Goal: Task Accomplishment & Management: Use online tool/utility

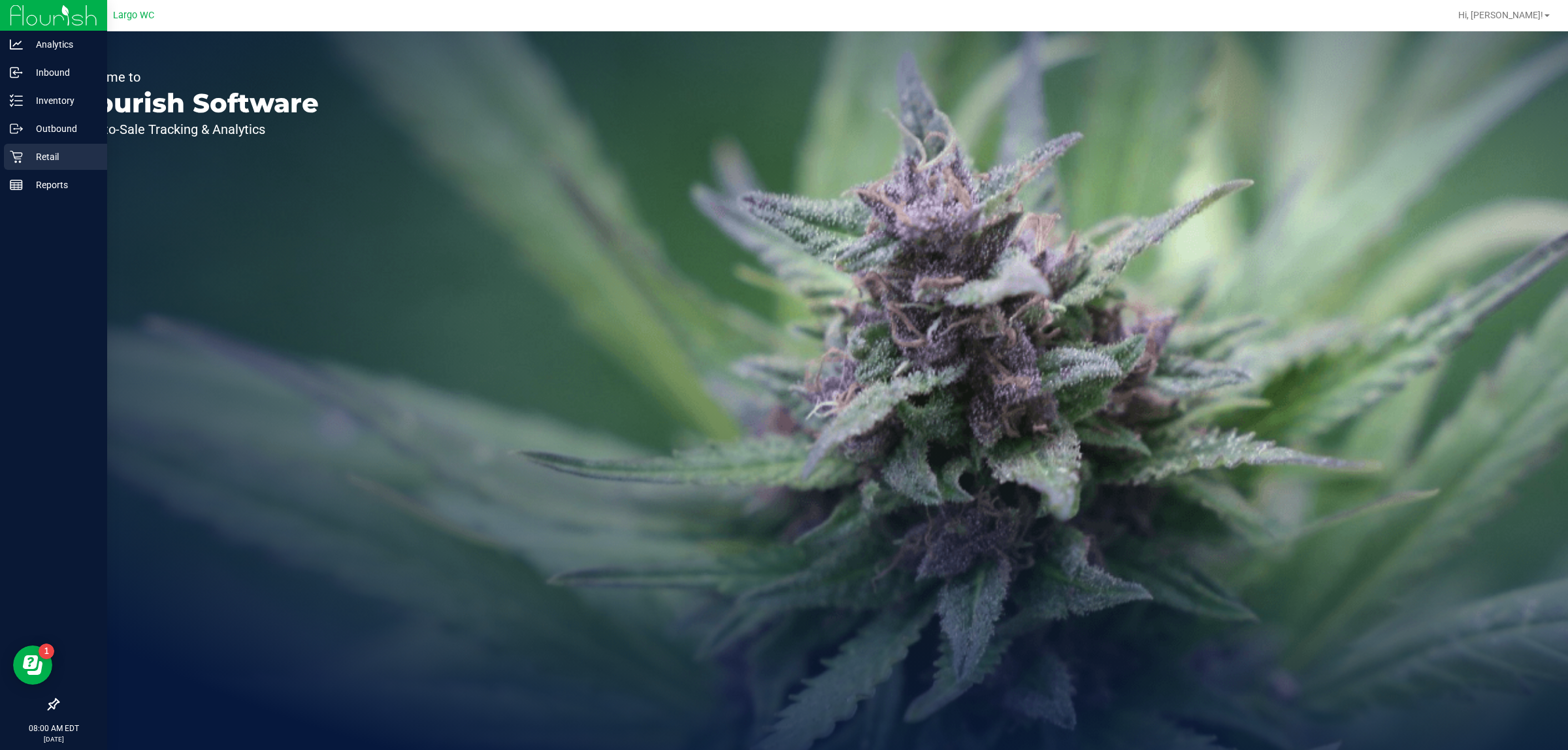
click at [15, 151] on icon at bounding box center [16, 157] width 13 height 13
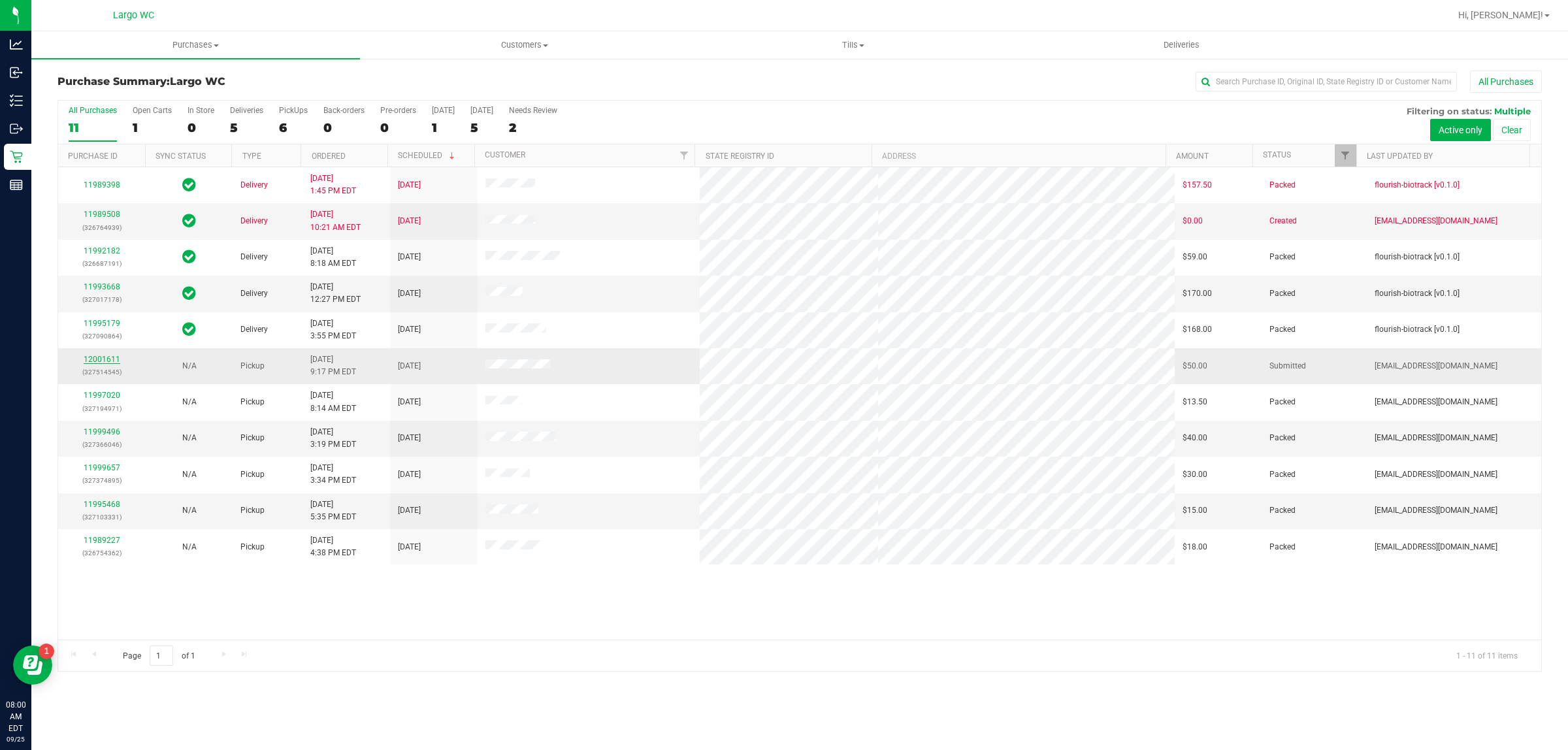
click at [105, 361] on link "12001611" at bounding box center [102, 359] width 36 height 10
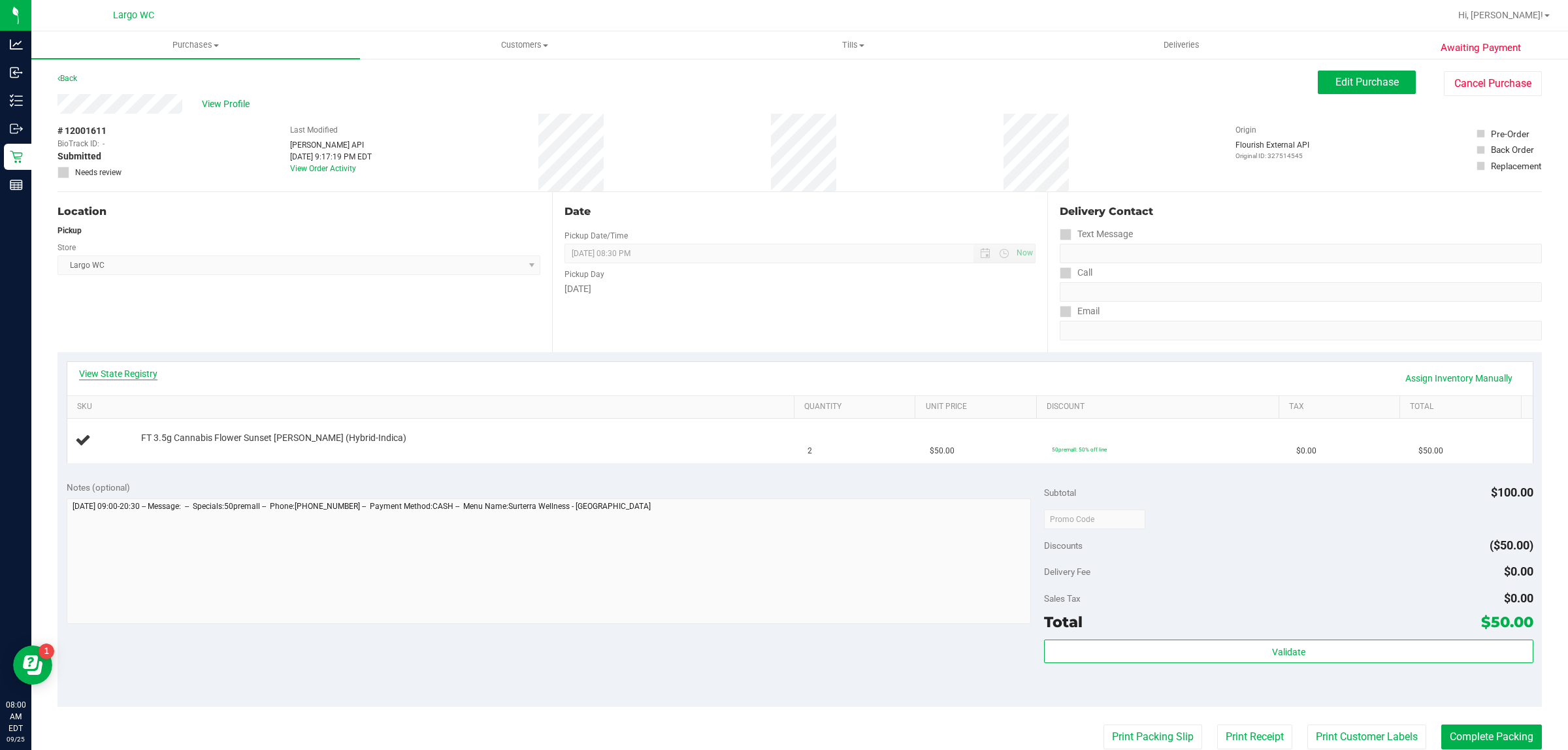
click at [138, 371] on link "View State Registry" at bounding box center [118, 374] width 79 height 13
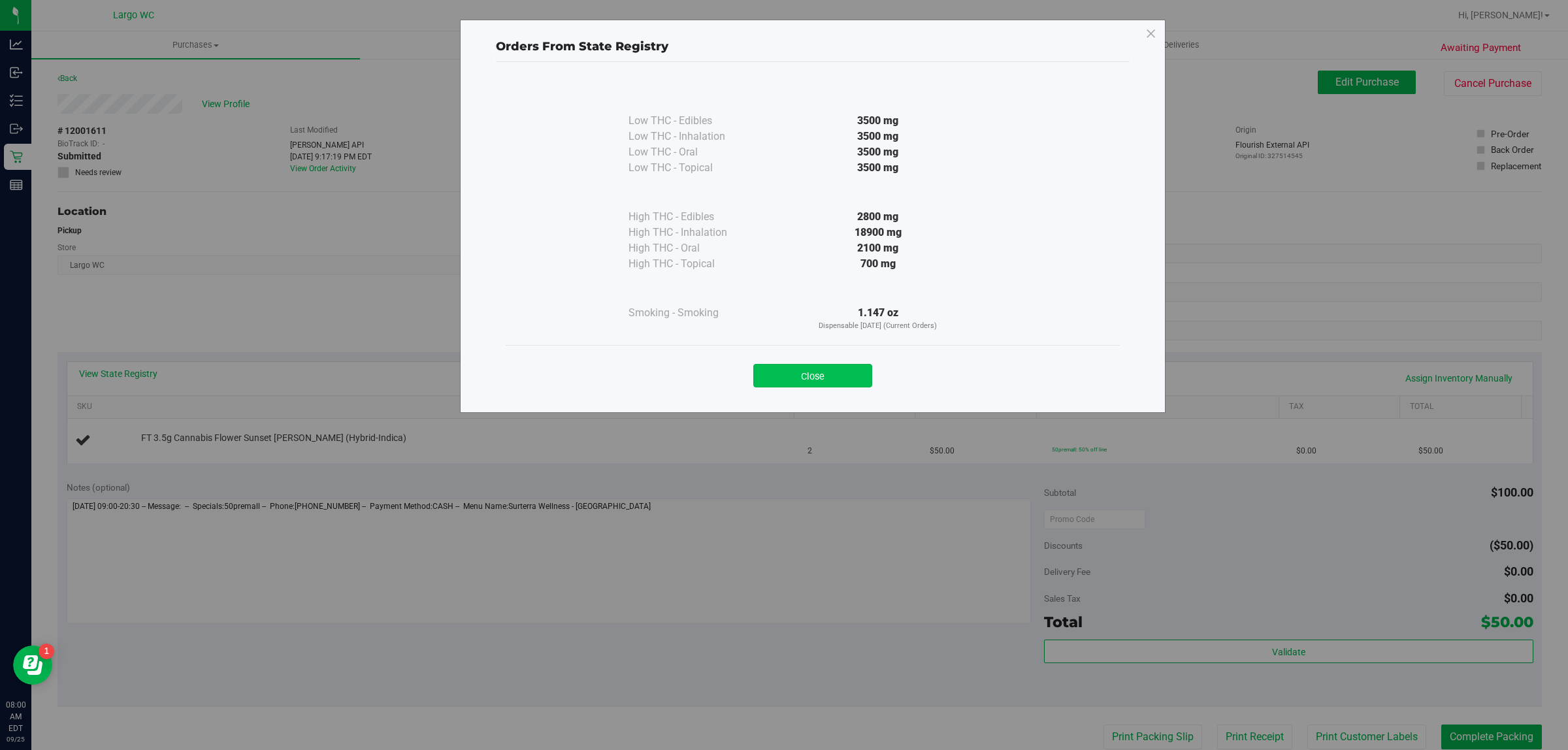
click at [811, 377] on button "Close" at bounding box center [813, 375] width 119 height 23
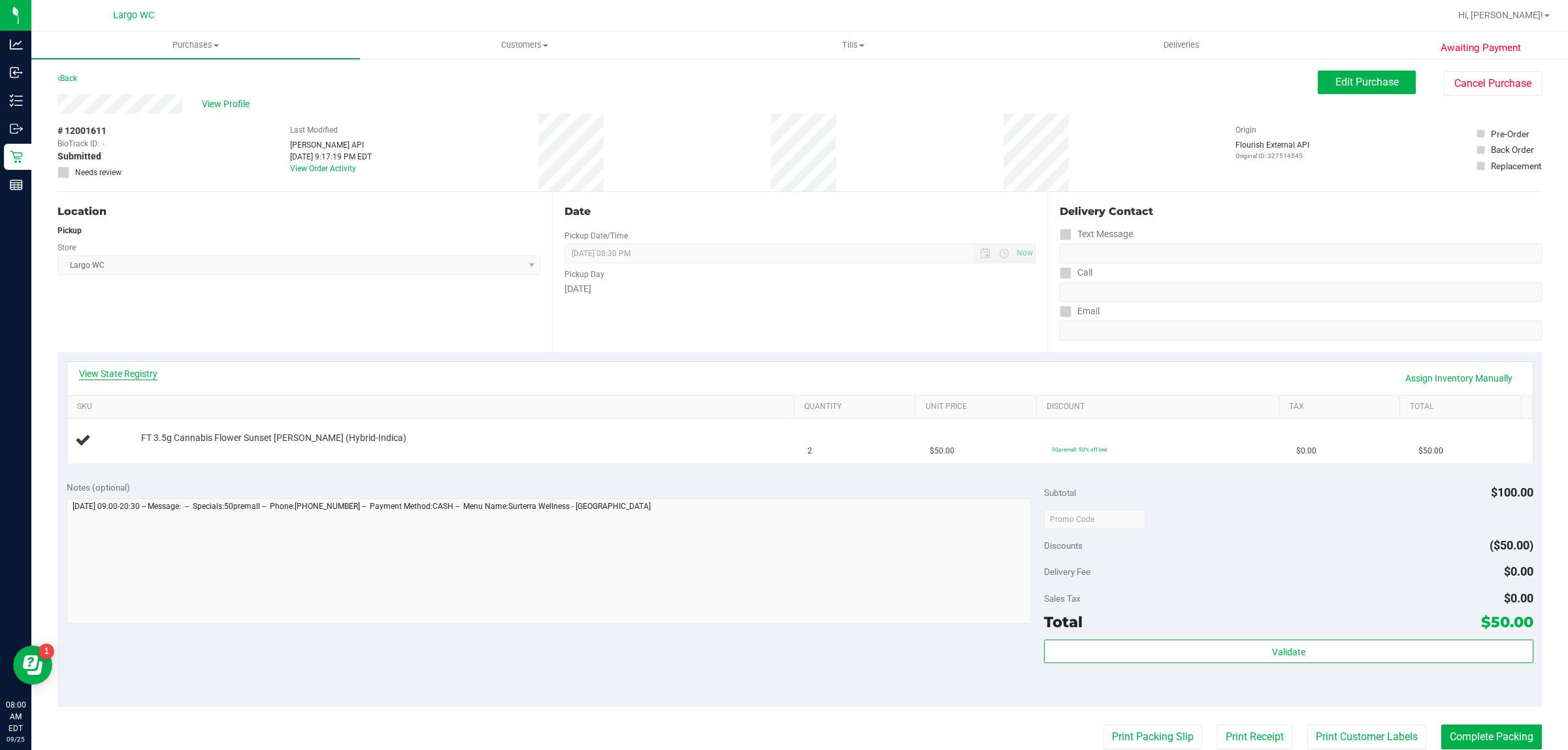
click at [149, 374] on link "View State Registry" at bounding box center [118, 374] width 79 height 13
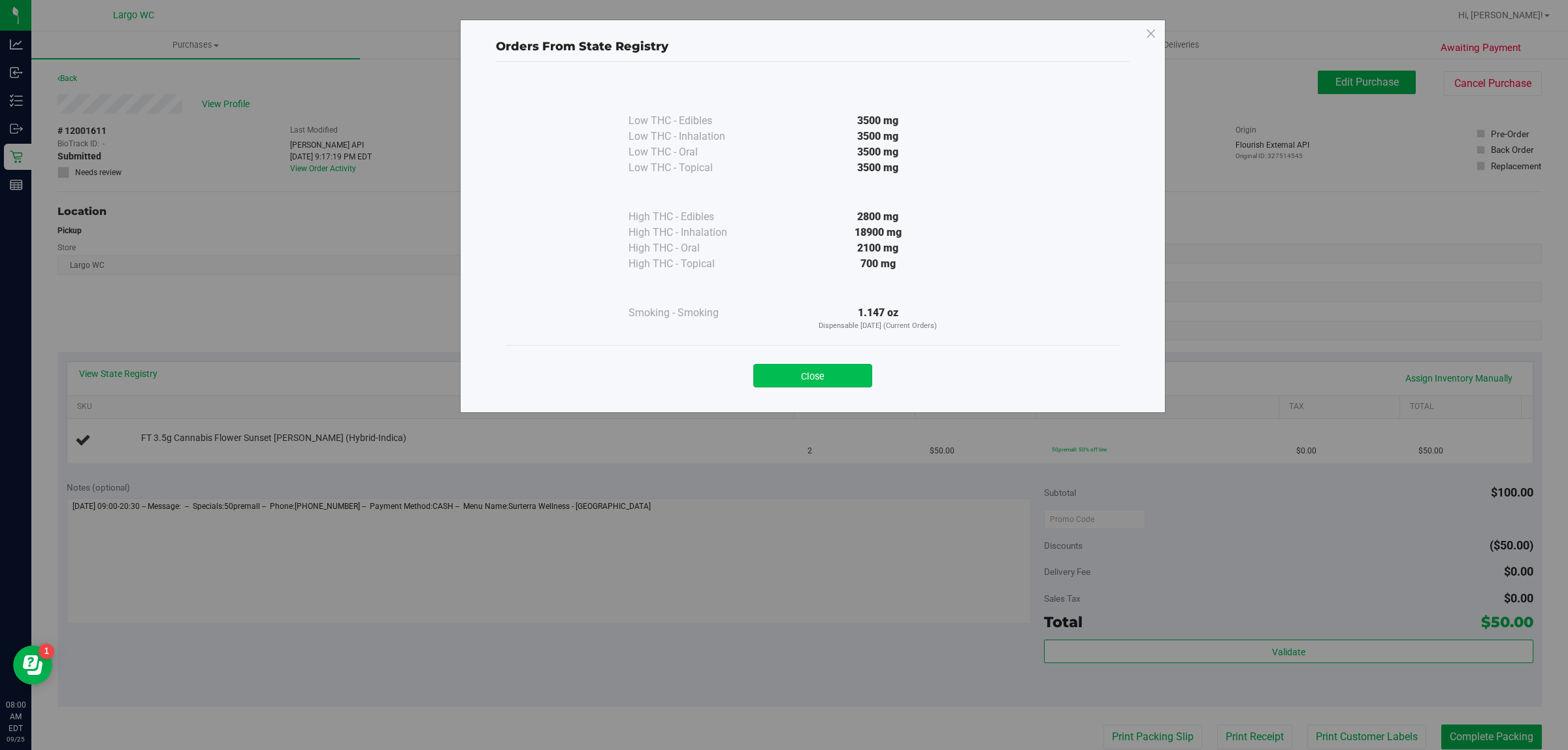
click at [796, 379] on button "Close" at bounding box center [813, 375] width 119 height 23
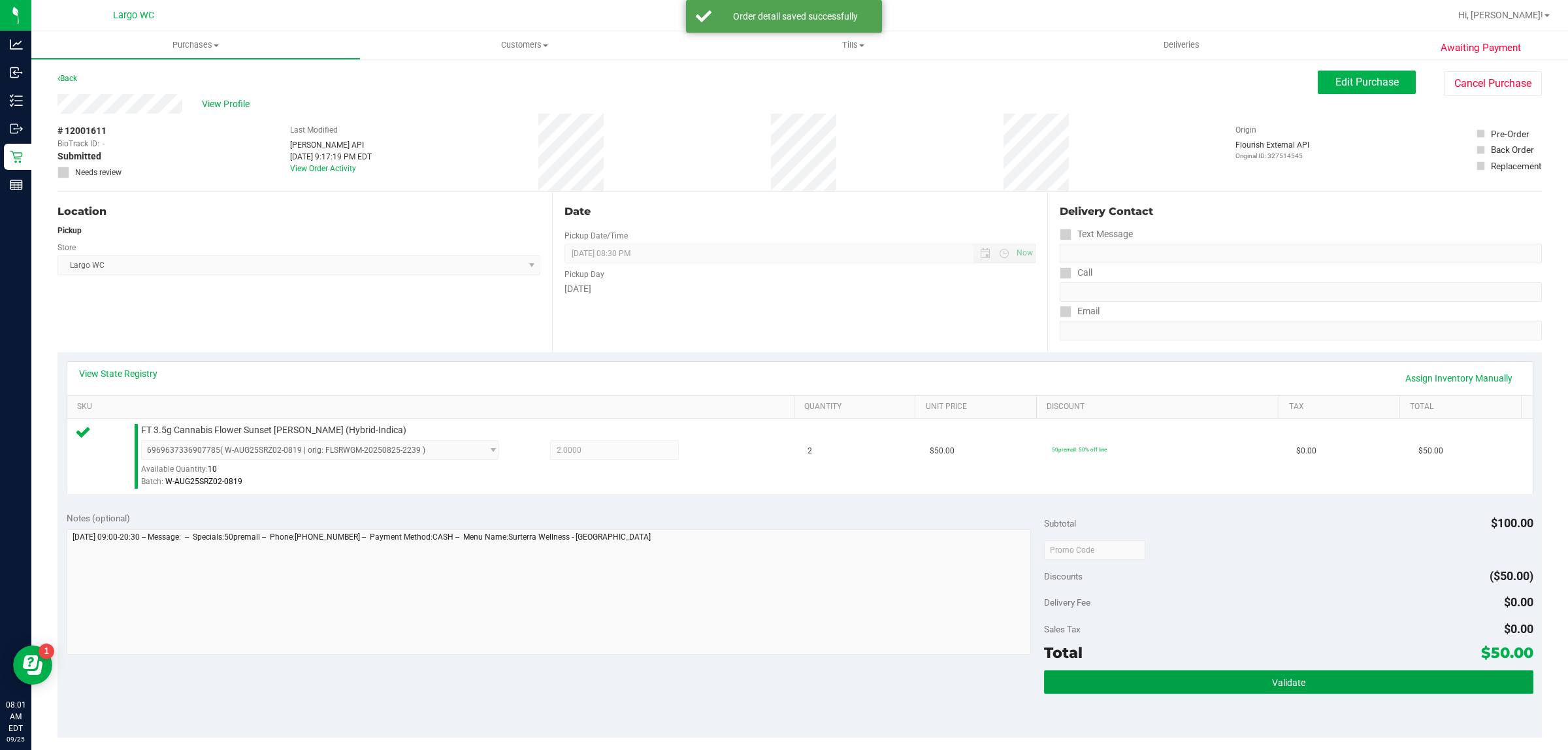
click at [1328, 689] on button "Validate" at bounding box center [1288, 682] width 489 height 23
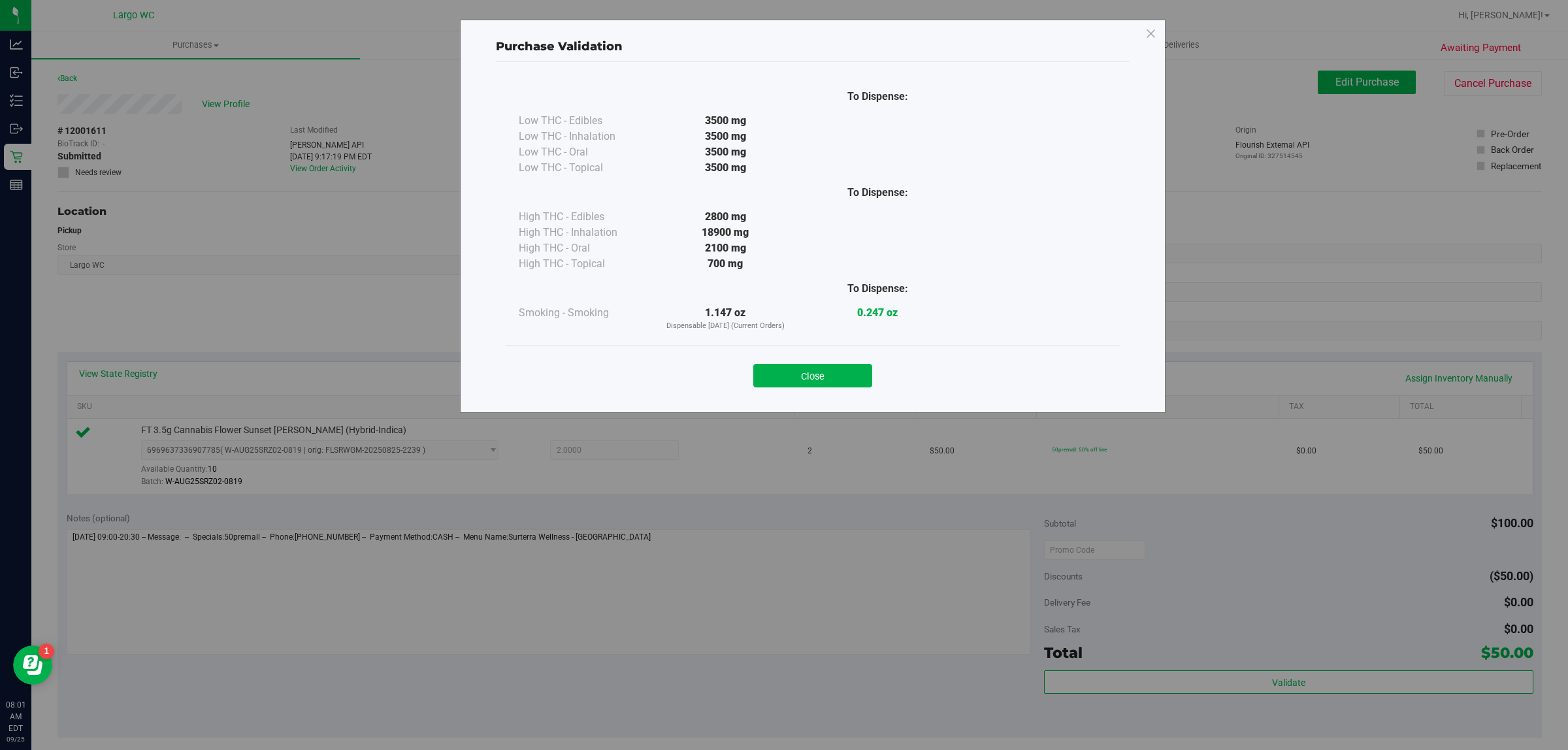
click at [774, 401] on div "Purchase Validation To Dispense: Low THC - Edibles 3500 mg" at bounding box center [813, 216] width 706 height 394
click at [838, 383] on button "Close" at bounding box center [813, 375] width 119 height 23
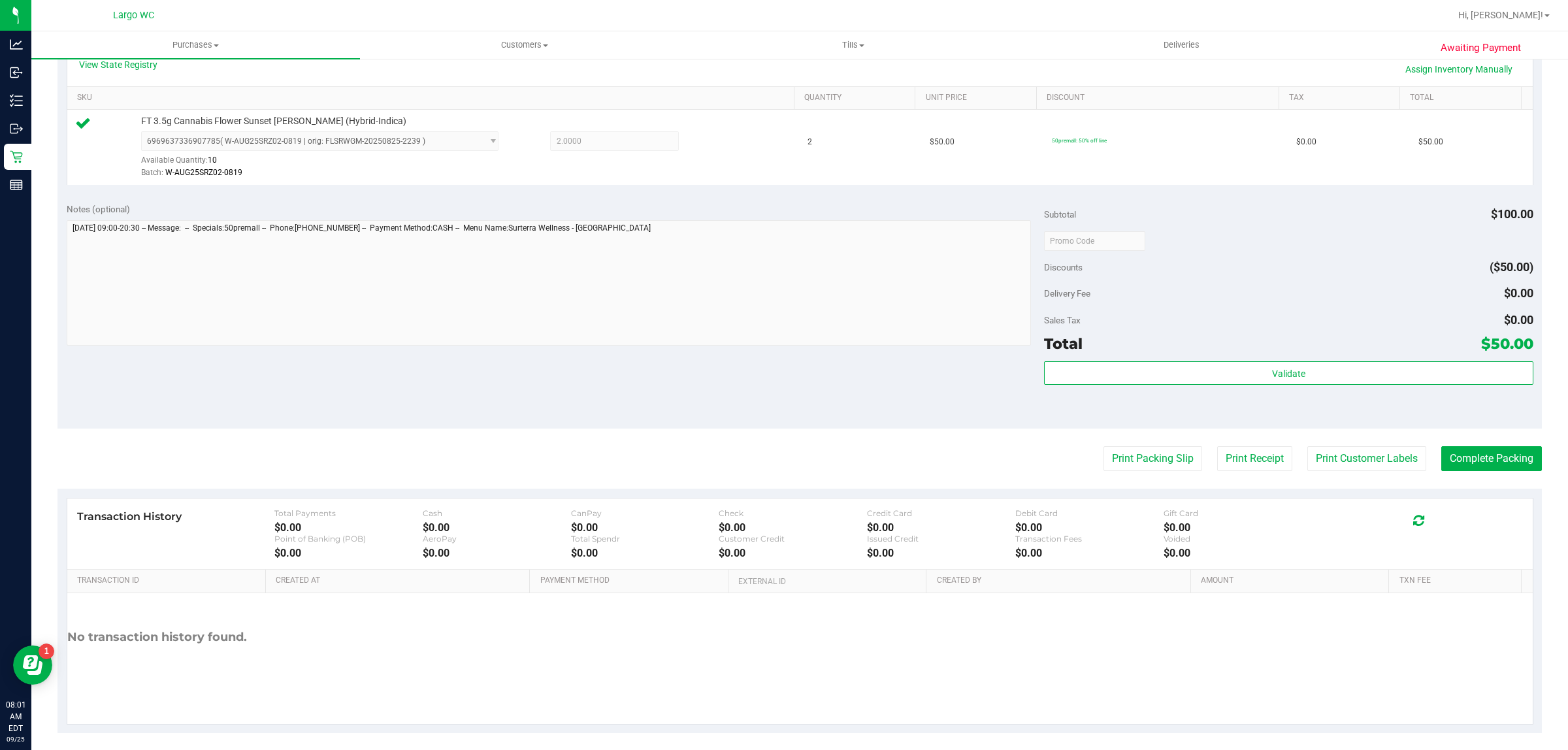
scroll to position [311, 0]
click at [1378, 458] on button "Print Customer Labels" at bounding box center [1367, 457] width 119 height 25
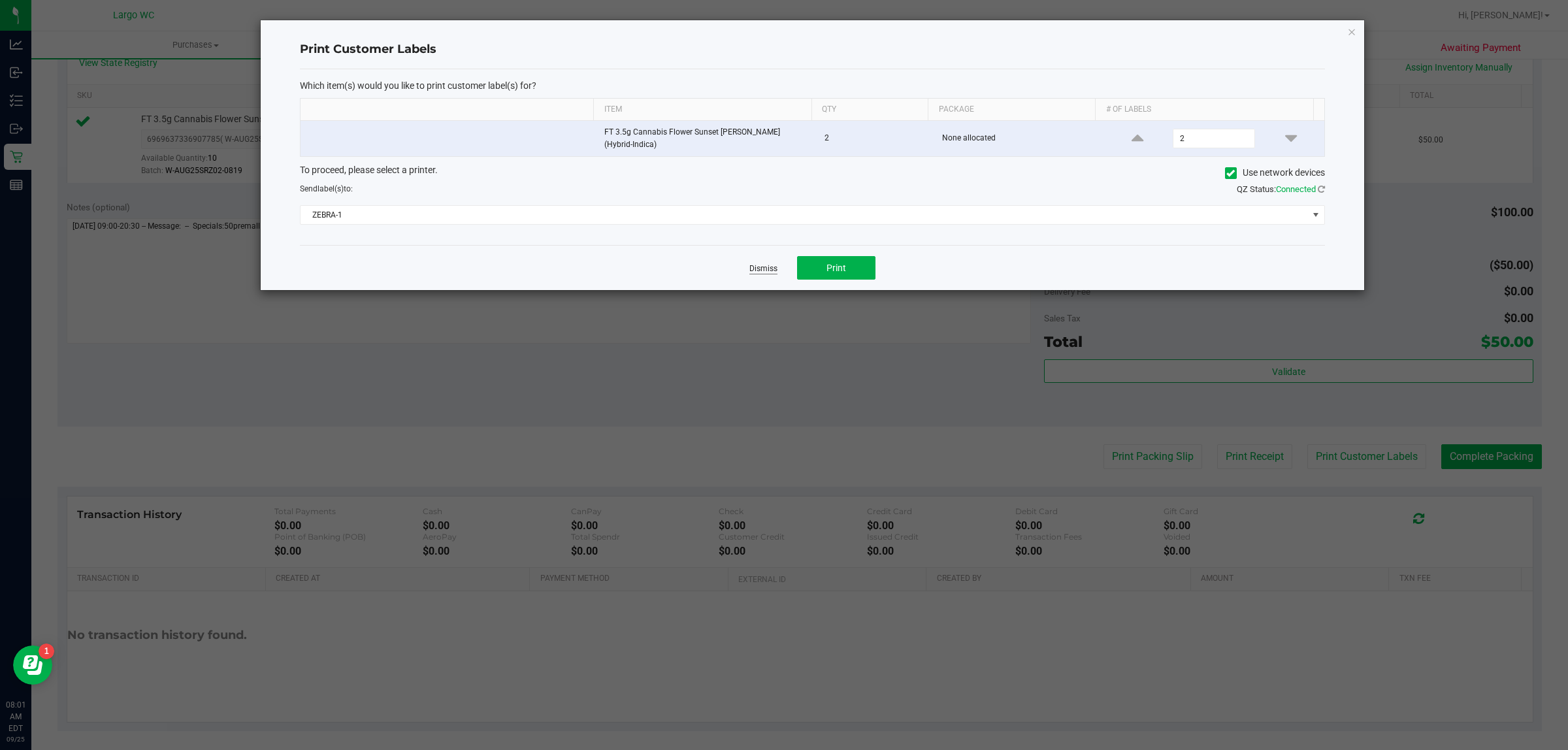
click at [773, 265] on link "Dismiss" at bounding box center [764, 268] width 28 height 11
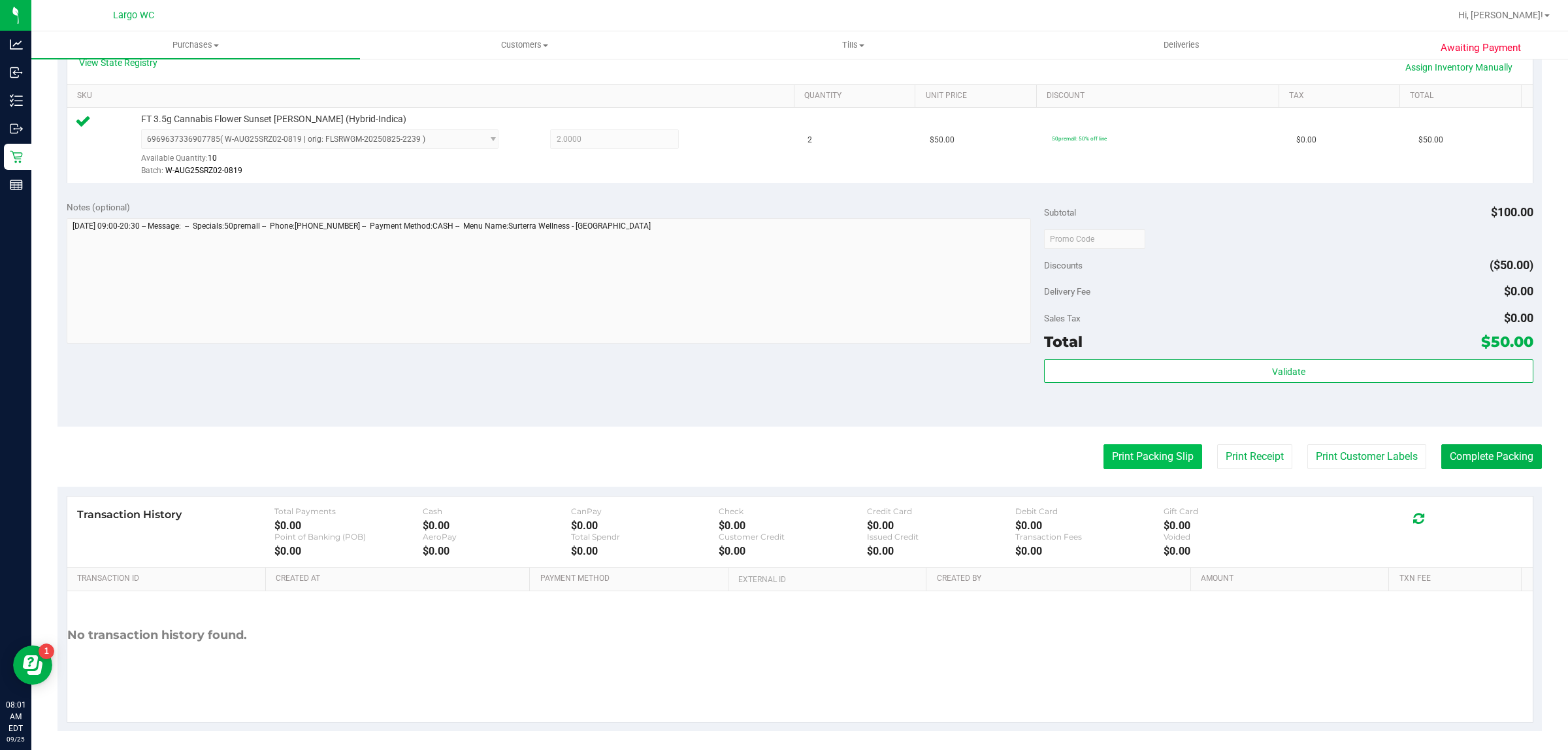
click at [1127, 469] on button "Print Packing Slip" at bounding box center [1153, 457] width 99 height 25
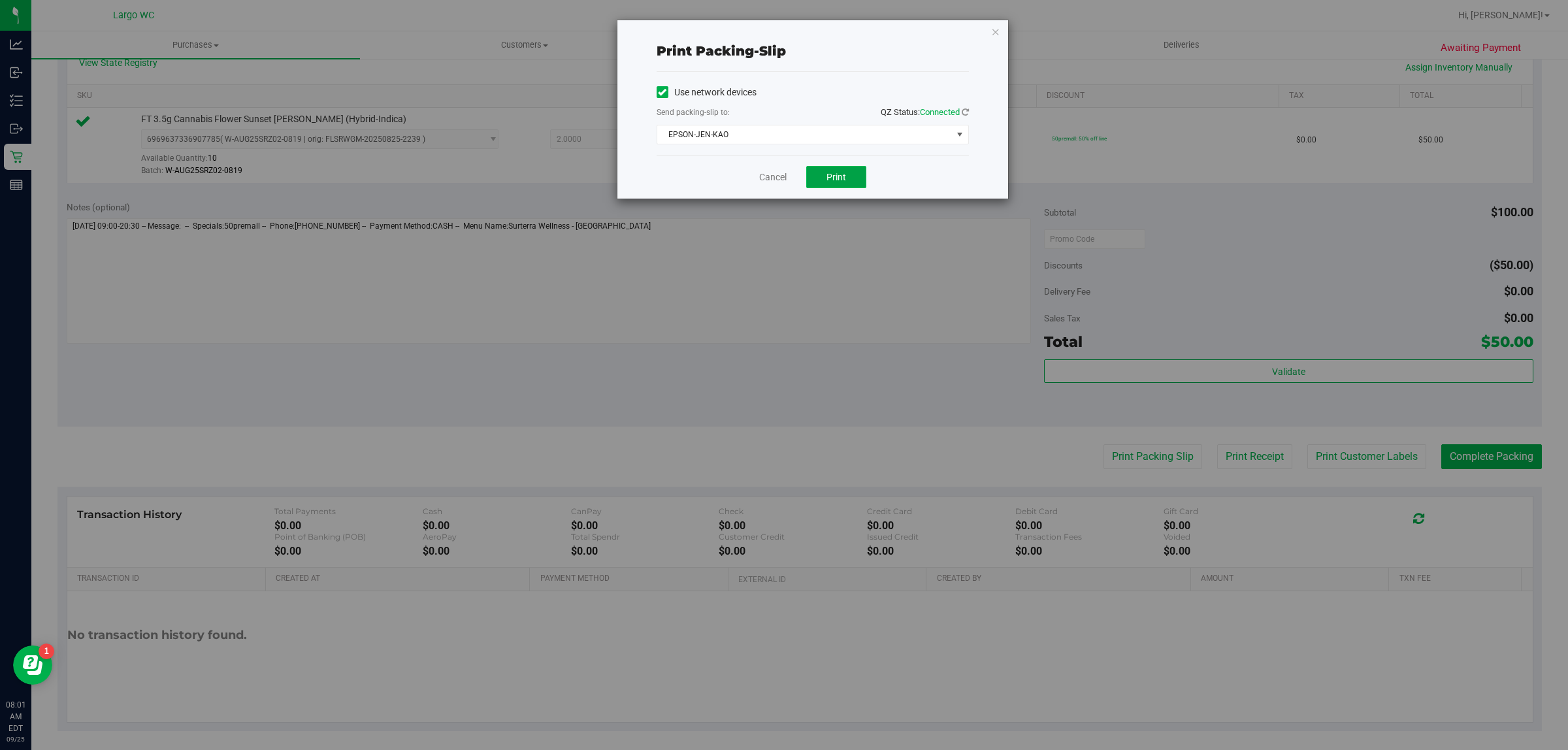
click at [843, 172] on span "Print" at bounding box center [836, 177] width 20 height 10
click at [769, 184] on link "Cancel" at bounding box center [773, 177] width 28 height 14
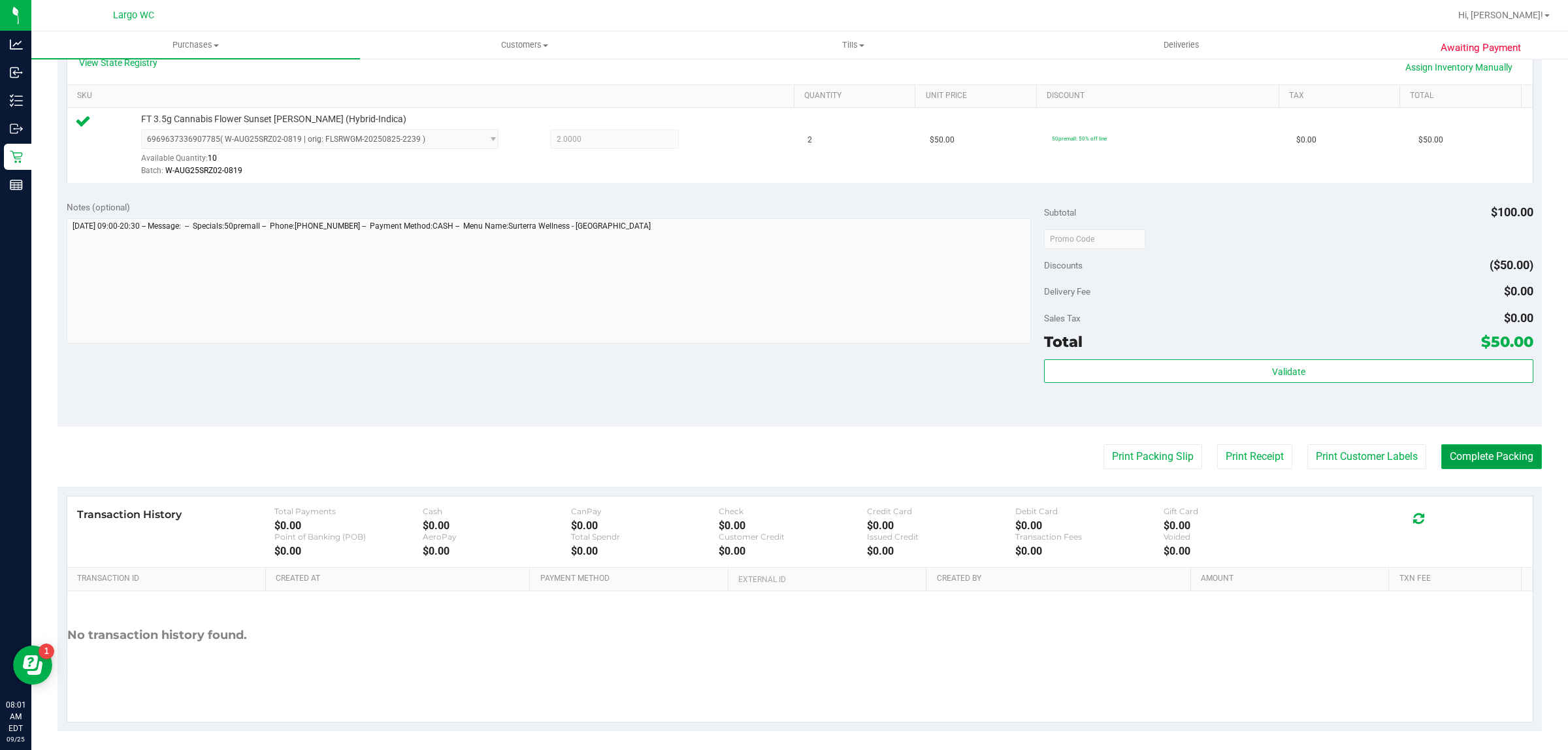
click at [1507, 465] on button "Complete Packing" at bounding box center [1492, 457] width 100 height 25
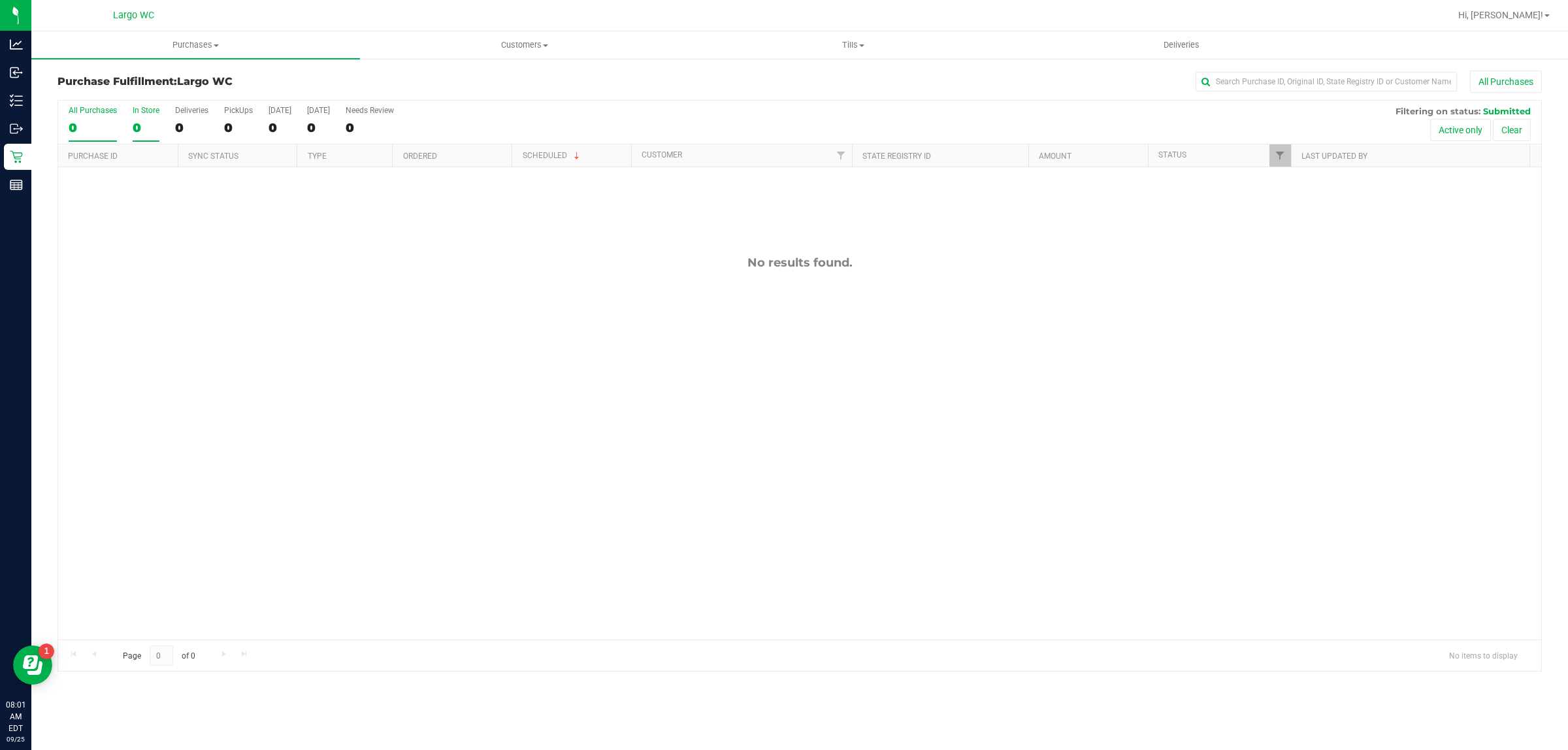
click at [139, 123] on div "0" at bounding box center [145, 127] width 27 height 15
click at [0, 0] on input "In Store 0" at bounding box center [0, 0] width 0 height 0
click at [100, 390] on div "No results found." at bounding box center [799, 447] width 1483 height 561
click at [190, 44] on span "Purchases" at bounding box center [195, 45] width 329 height 12
click at [73, 92] on span "Fulfillment" at bounding box center [72, 94] width 81 height 11
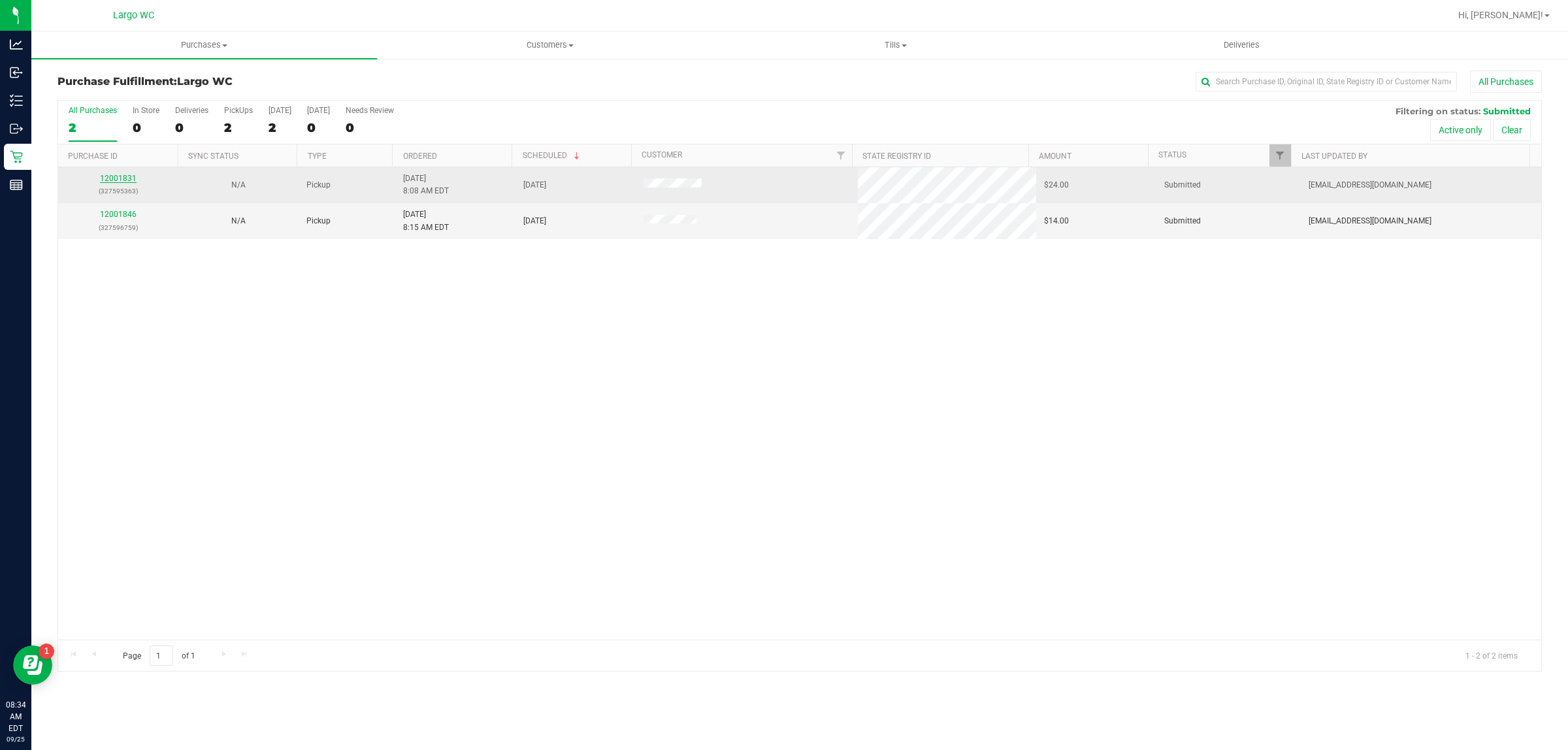
click at [103, 181] on link "12001831" at bounding box center [118, 178] width 36 height 10
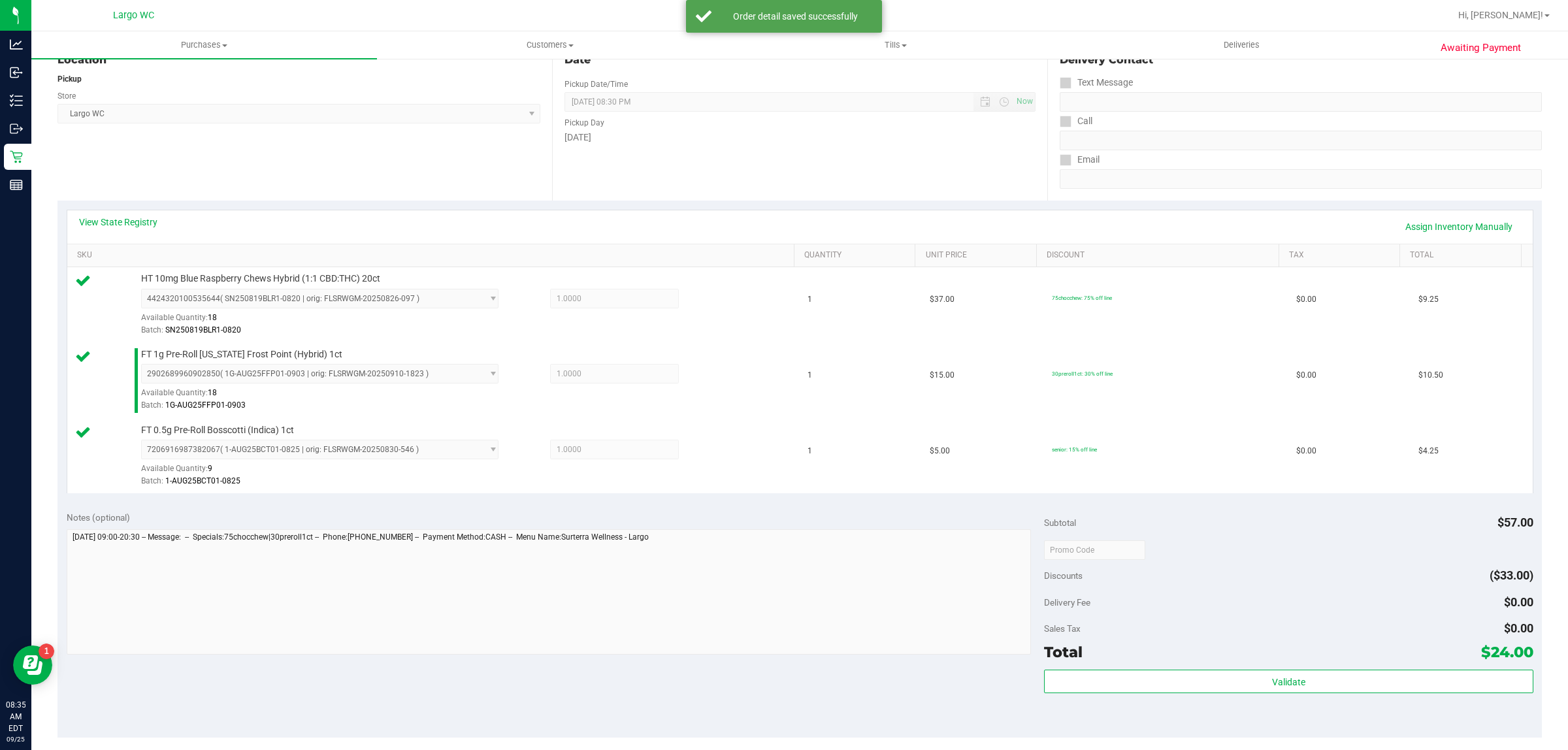
scroll to position [226, 0]
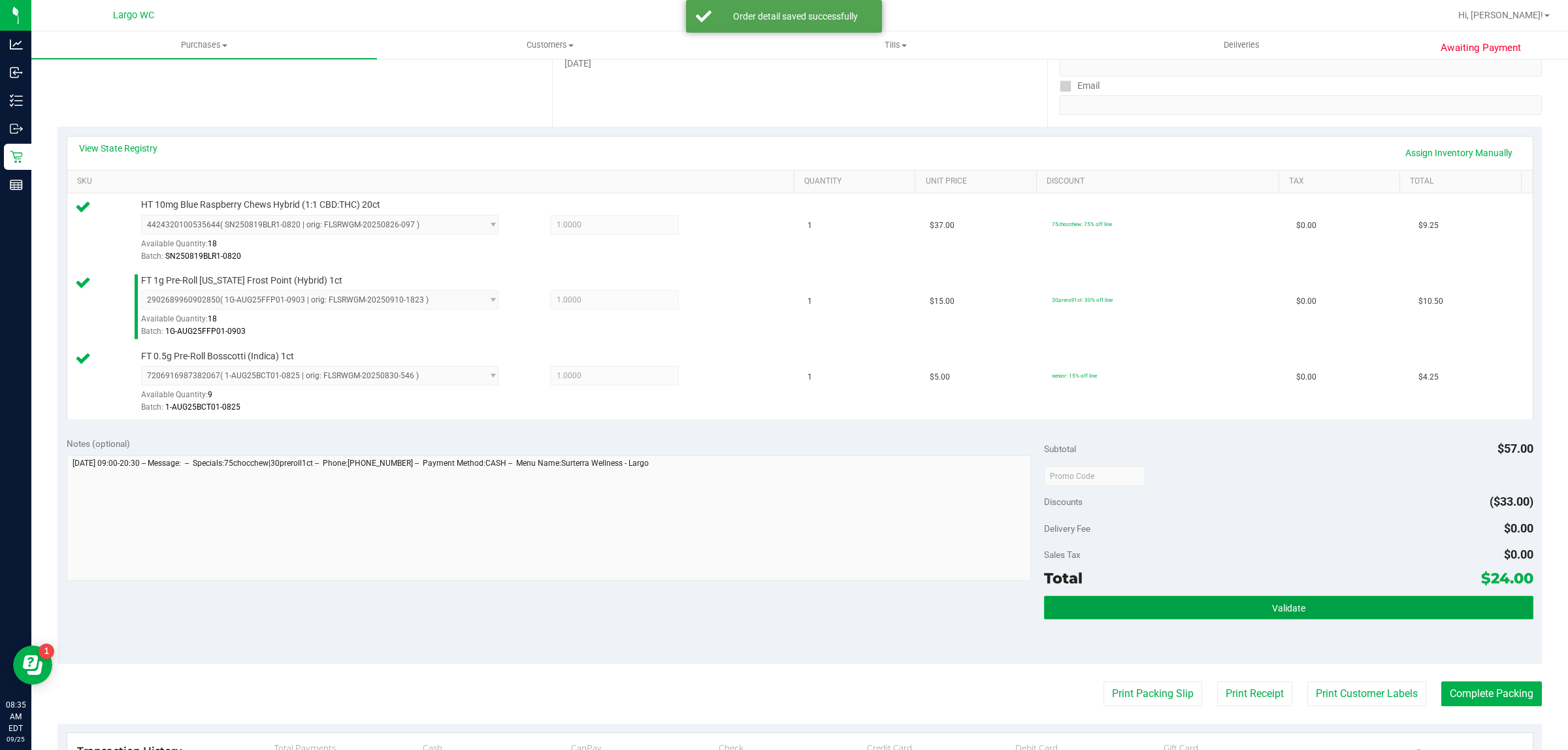
click at [1251, 606] on button "Validate" at bounding box center [1288, 607] width 489 height 23
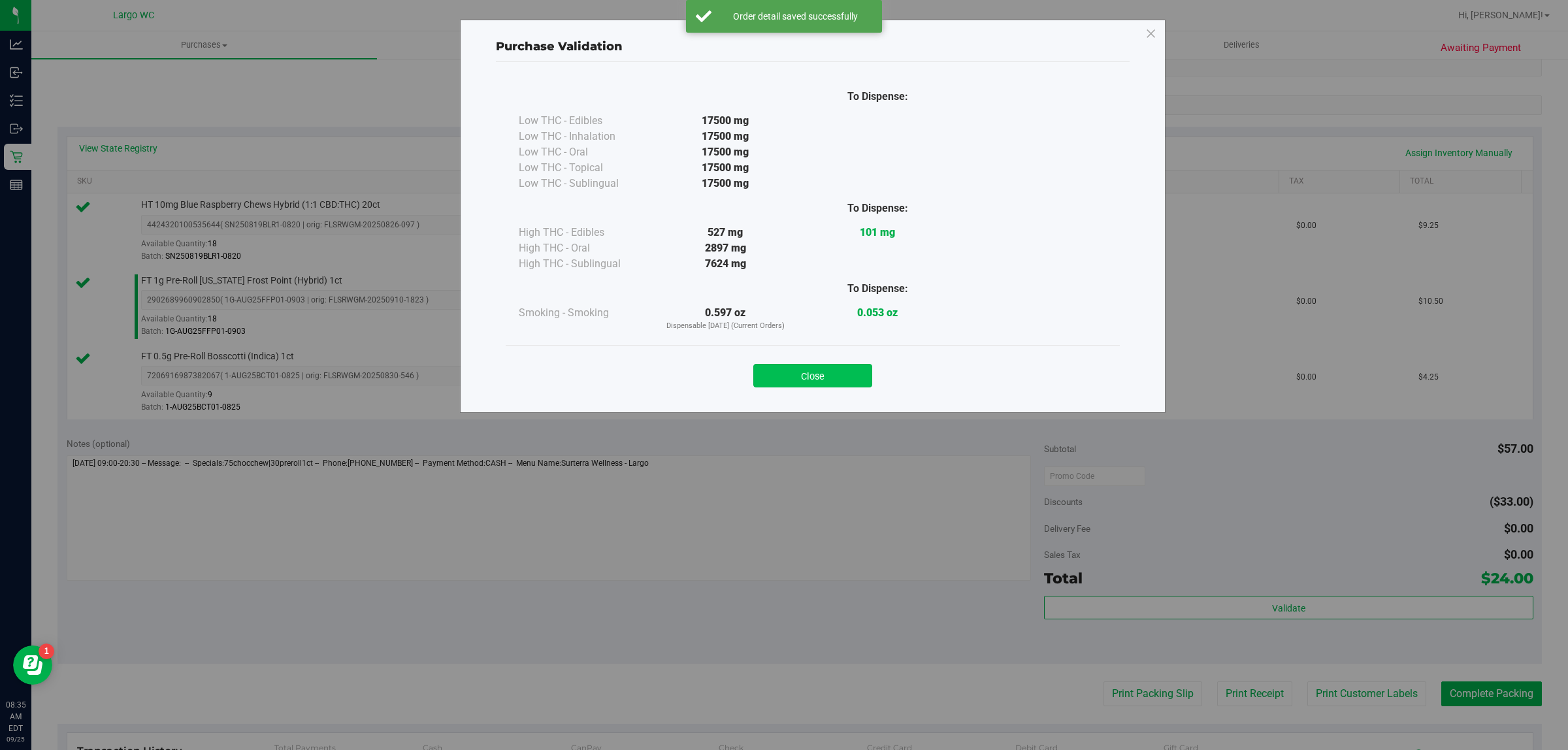
click at [815, 384] on button "Close" at bounding box center [813, 375] width 119 height 23
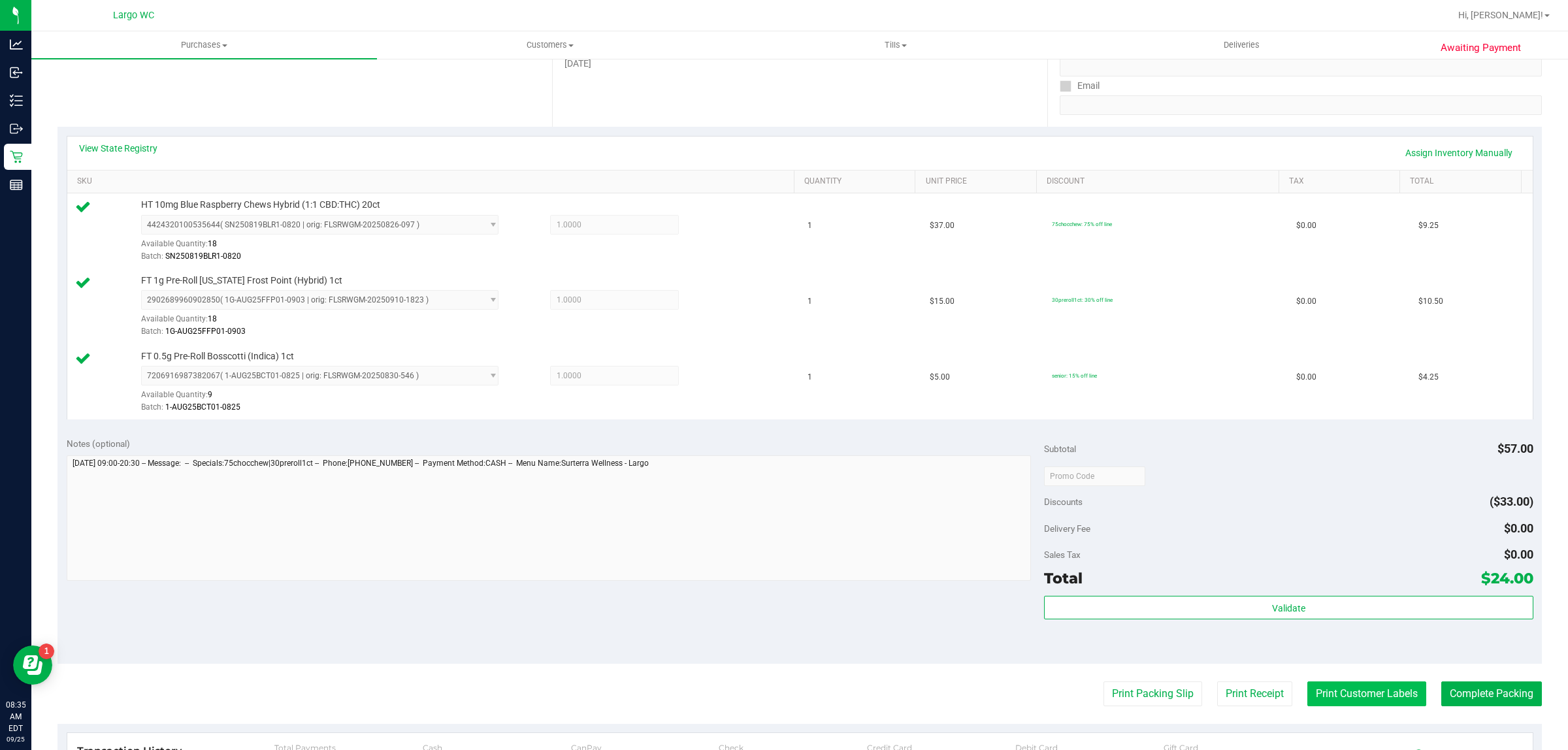
click at [1370, 700] on button "Print Customer Labels" at bounding box center [1367, 694] width 119 height 25
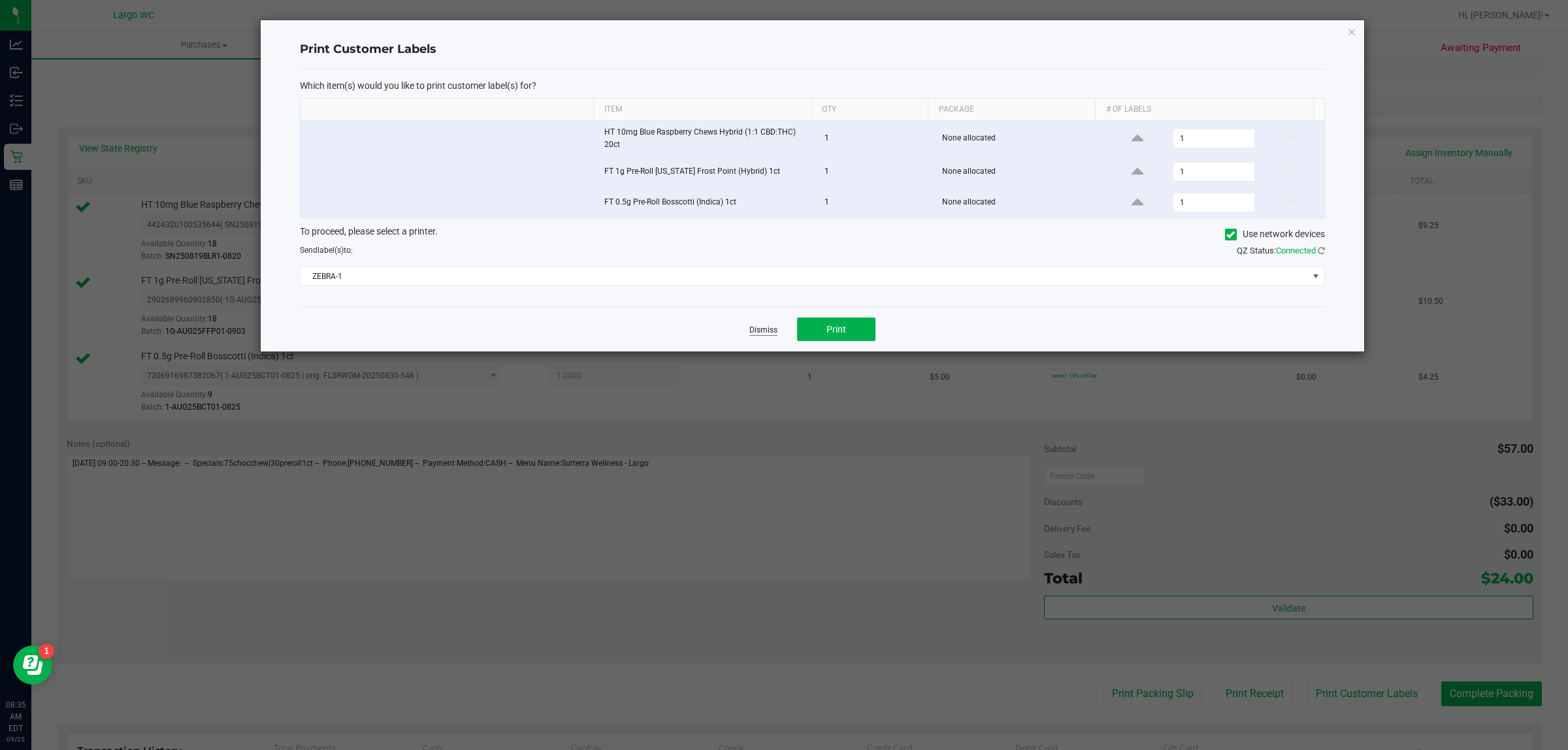
click at [752, 327] on link "Dismiss" at bounding box center [764, 330] width 28 height 11
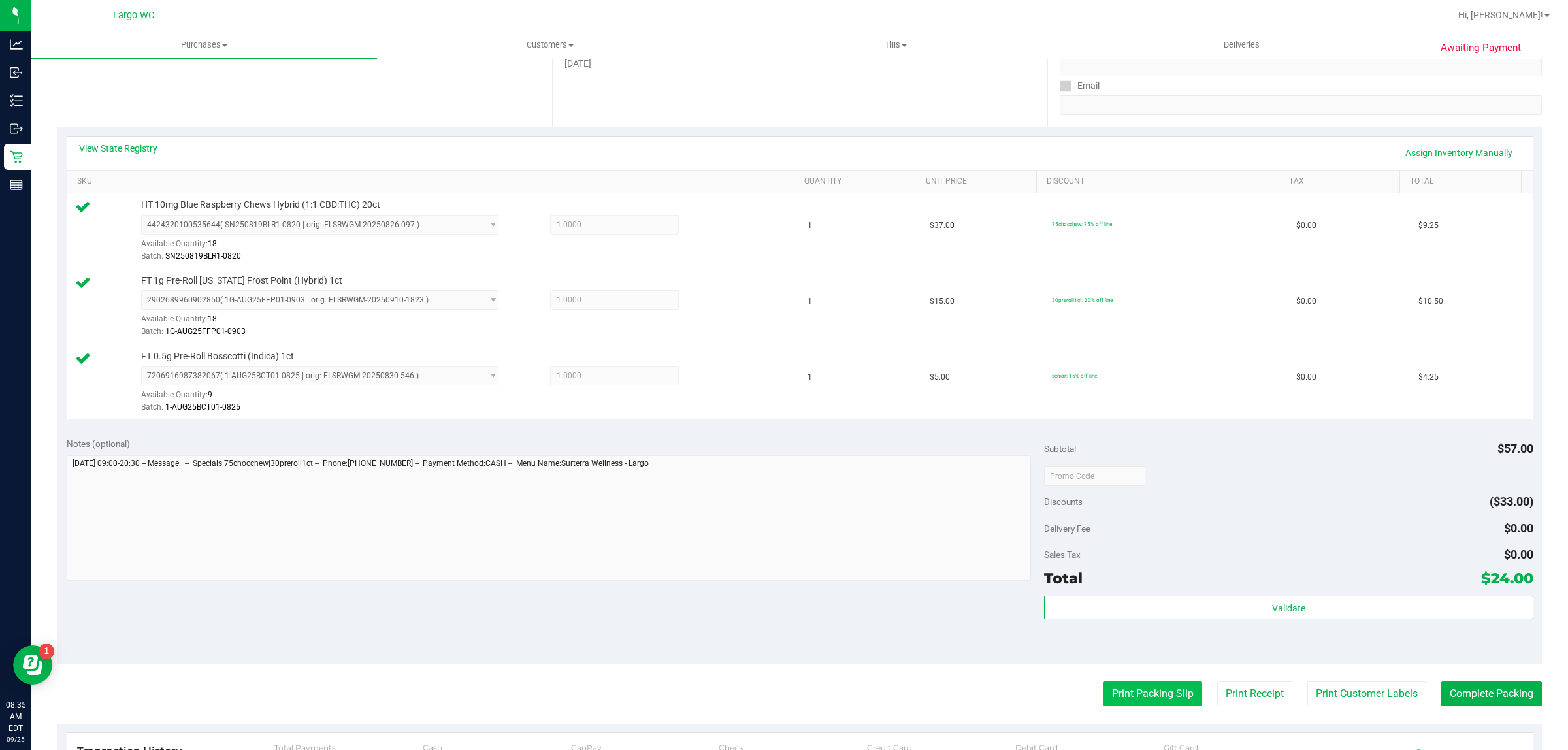
click at [1117, 694] on button "Print Packing Slip" at bounding box center [1153, 694] width 99 height 25
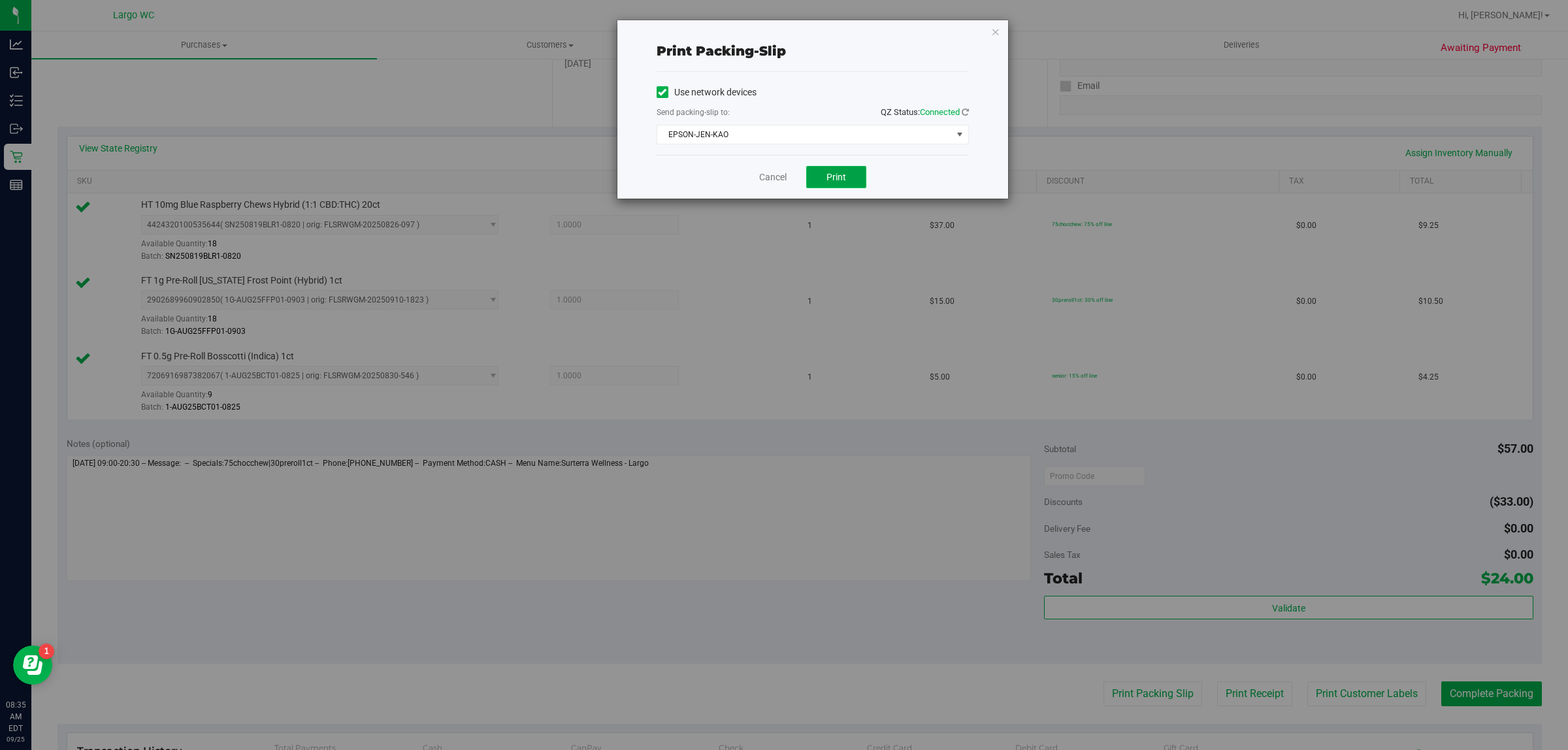
click at [861, 177] on button "Print" at bounding box center [836, 177] width 61 height 22
click at [766, 183] on link "Cancel" at bounding box center [773, 177] width 28 height 14
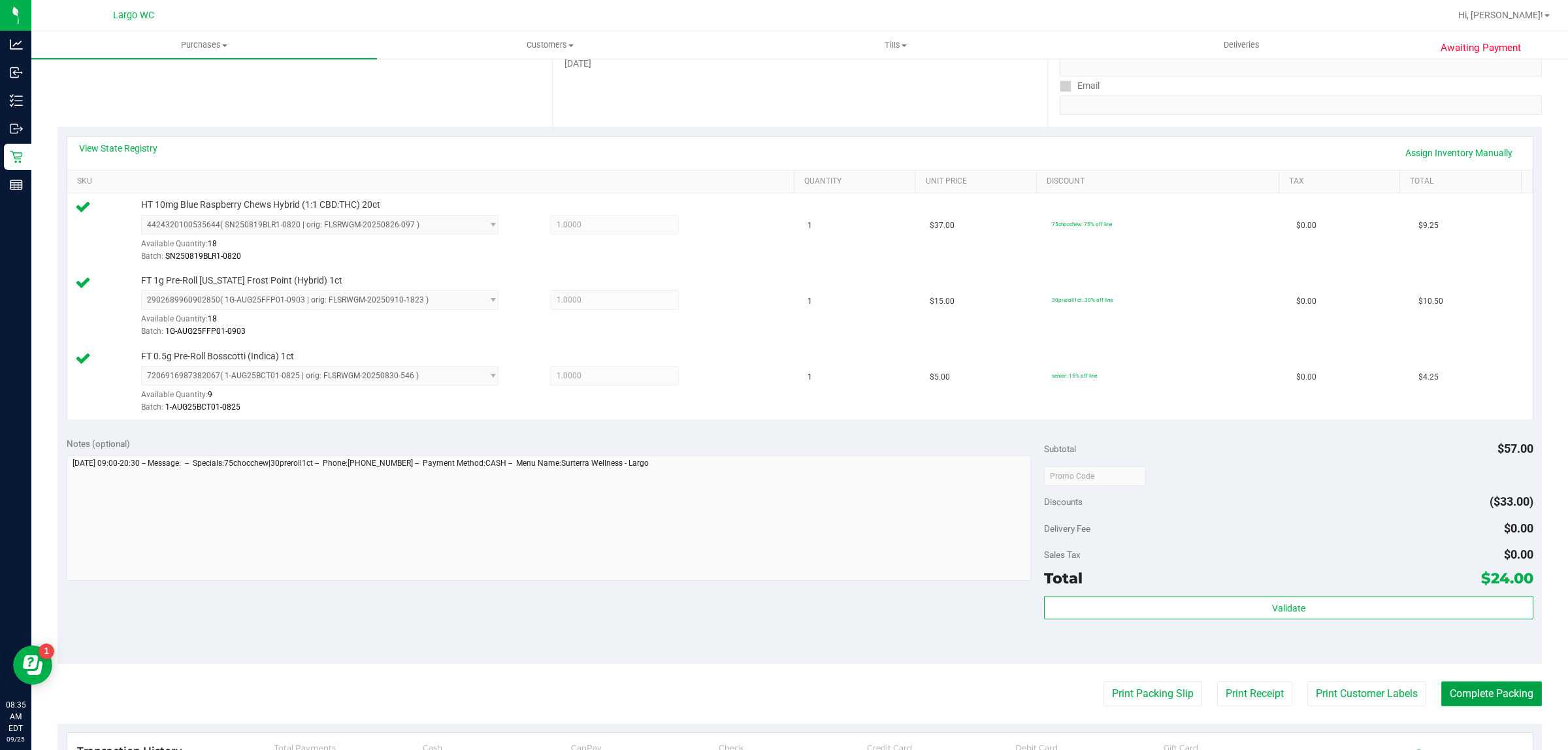
click at [1475, 702] on button "Complete Packing" at bounding box center [1492, 694] width 100 height 25
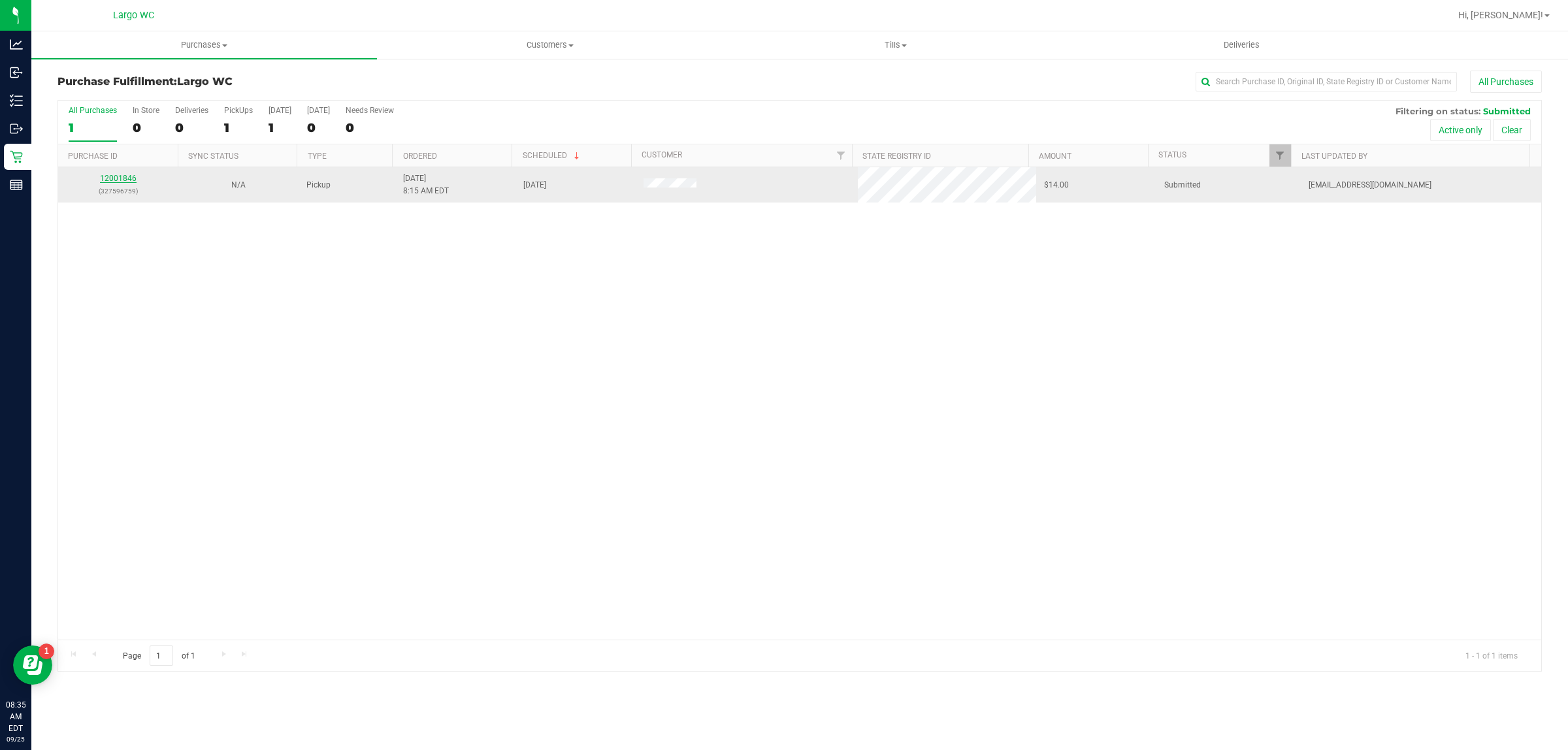
click at [116, 180] on link "12001846" at bounding box center [118, 178] width 36 height 10
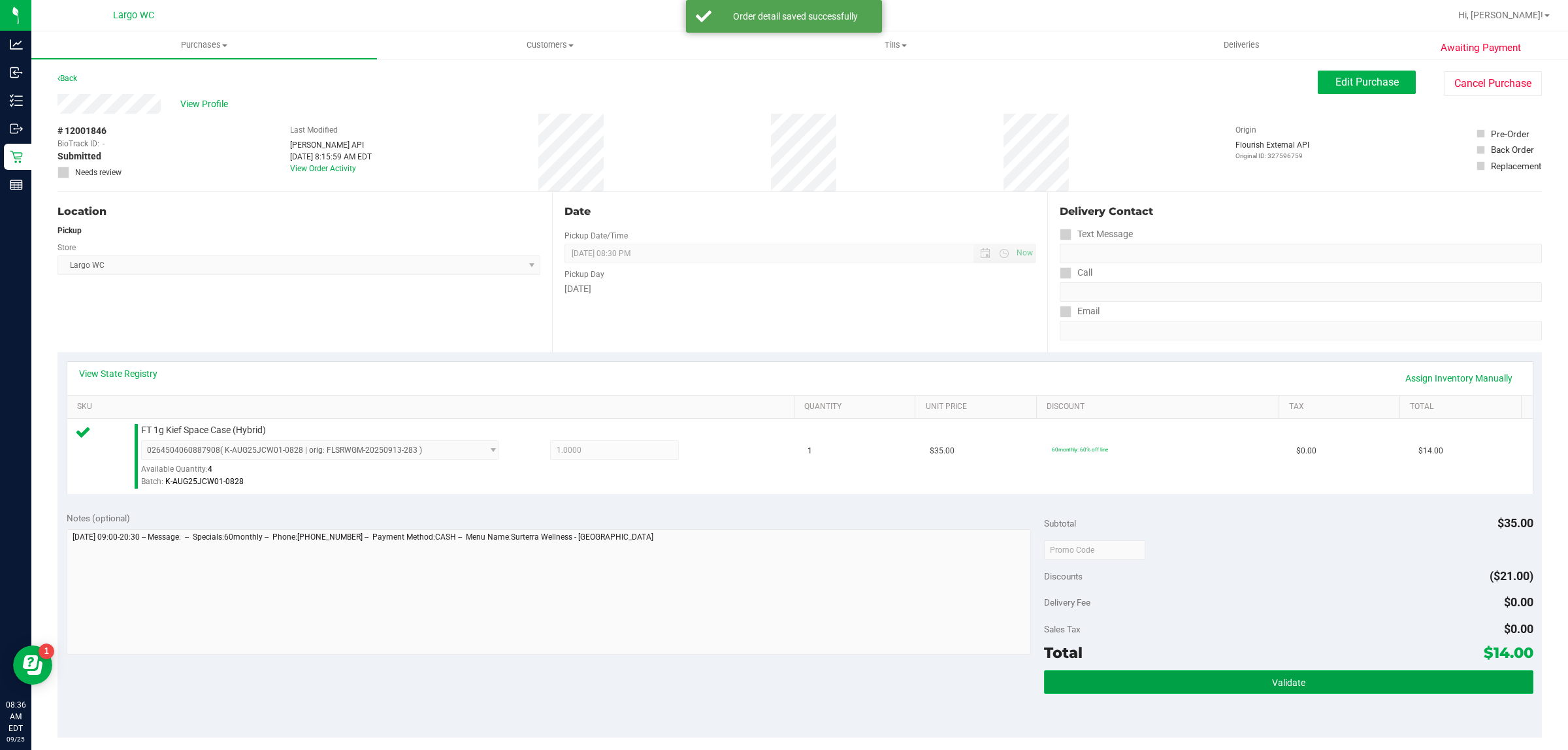
click at [1354, 691] on button "Validate" at bounding box center [1288, 682] width 489 height 23
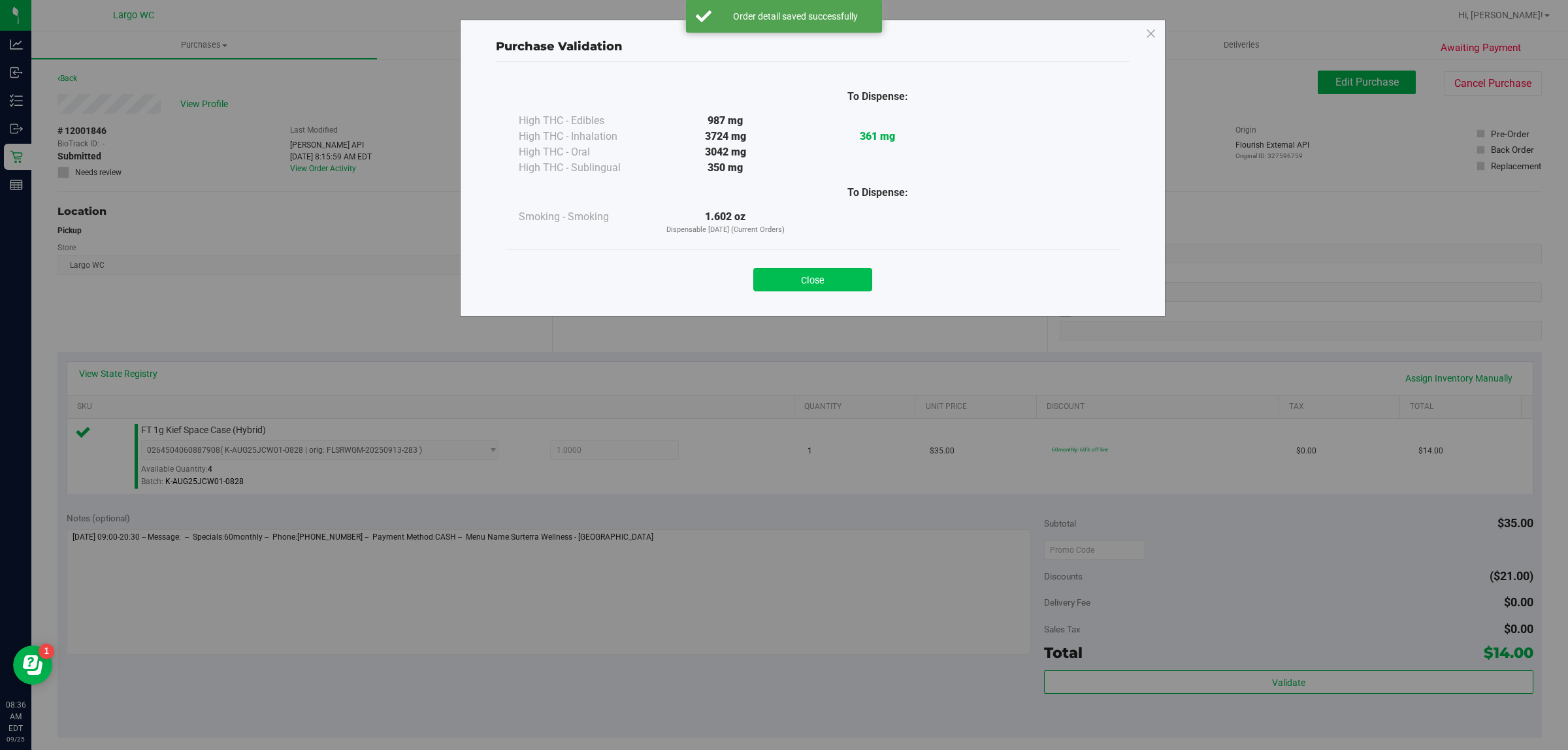
click at [833, 292] on button "Close" at bounding box center [813, 279] width 119 height 23
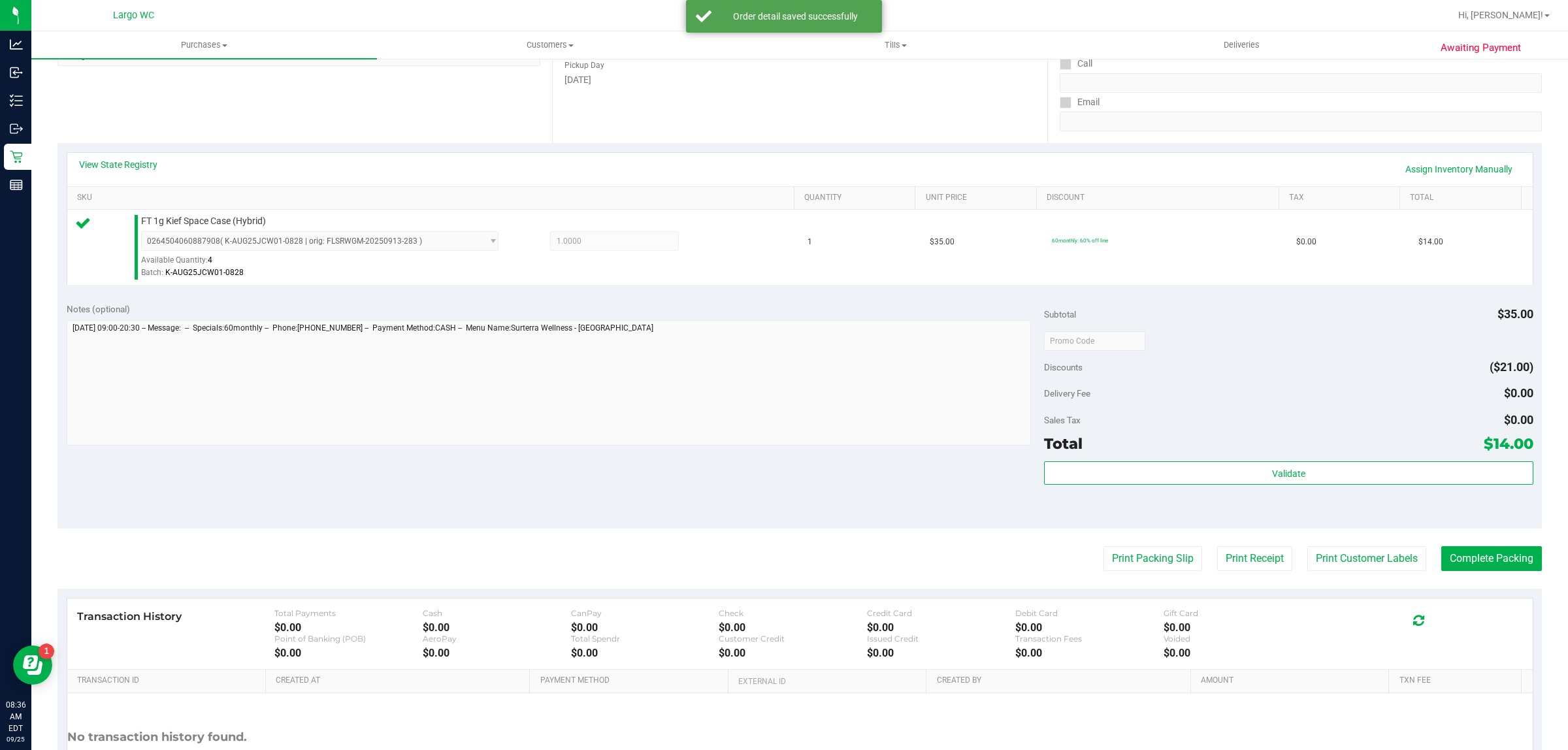
scroll to position [215, 0]
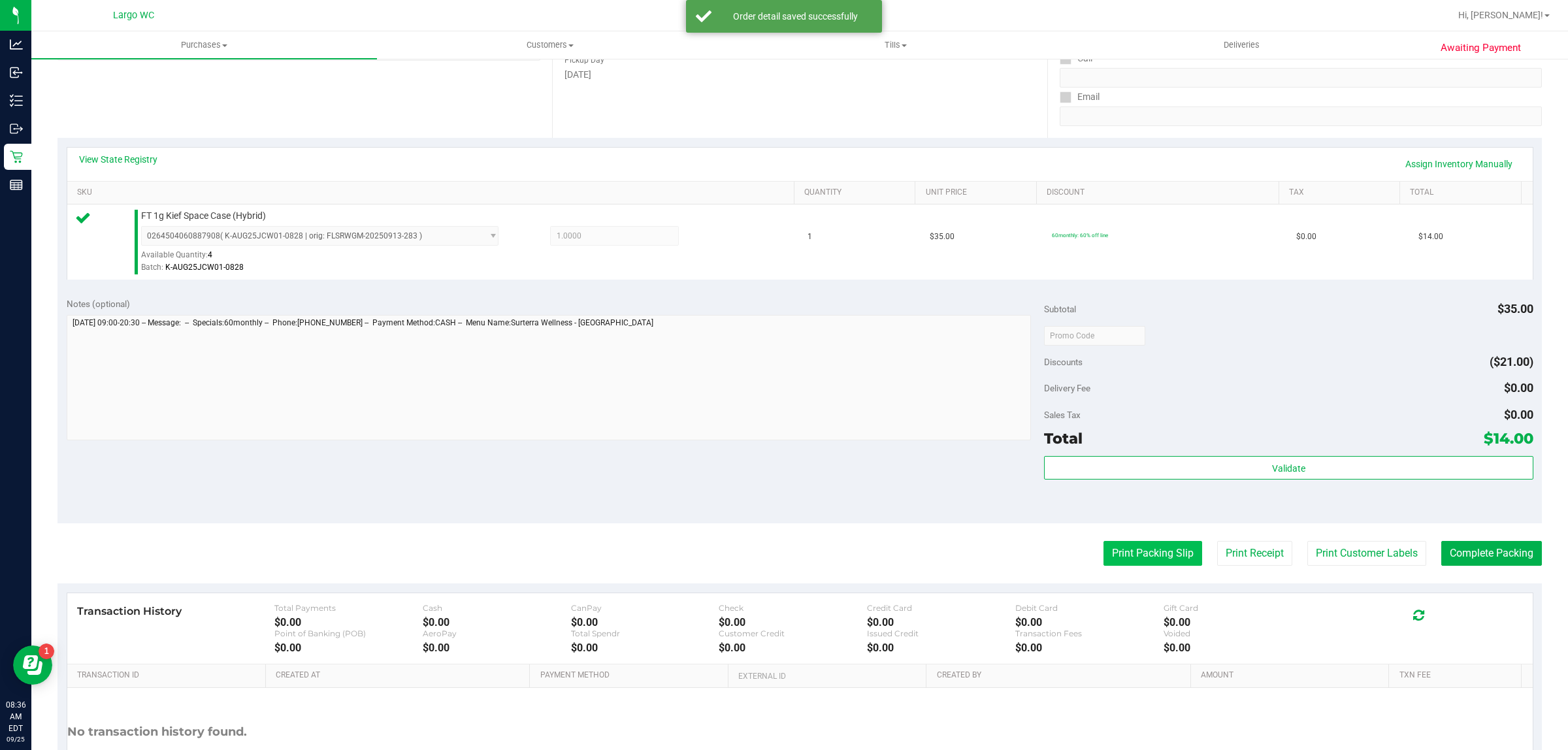
click at [1136, 556] on button "Print Packing Slip" at bounding box center [1153, 554] width 99 height 25
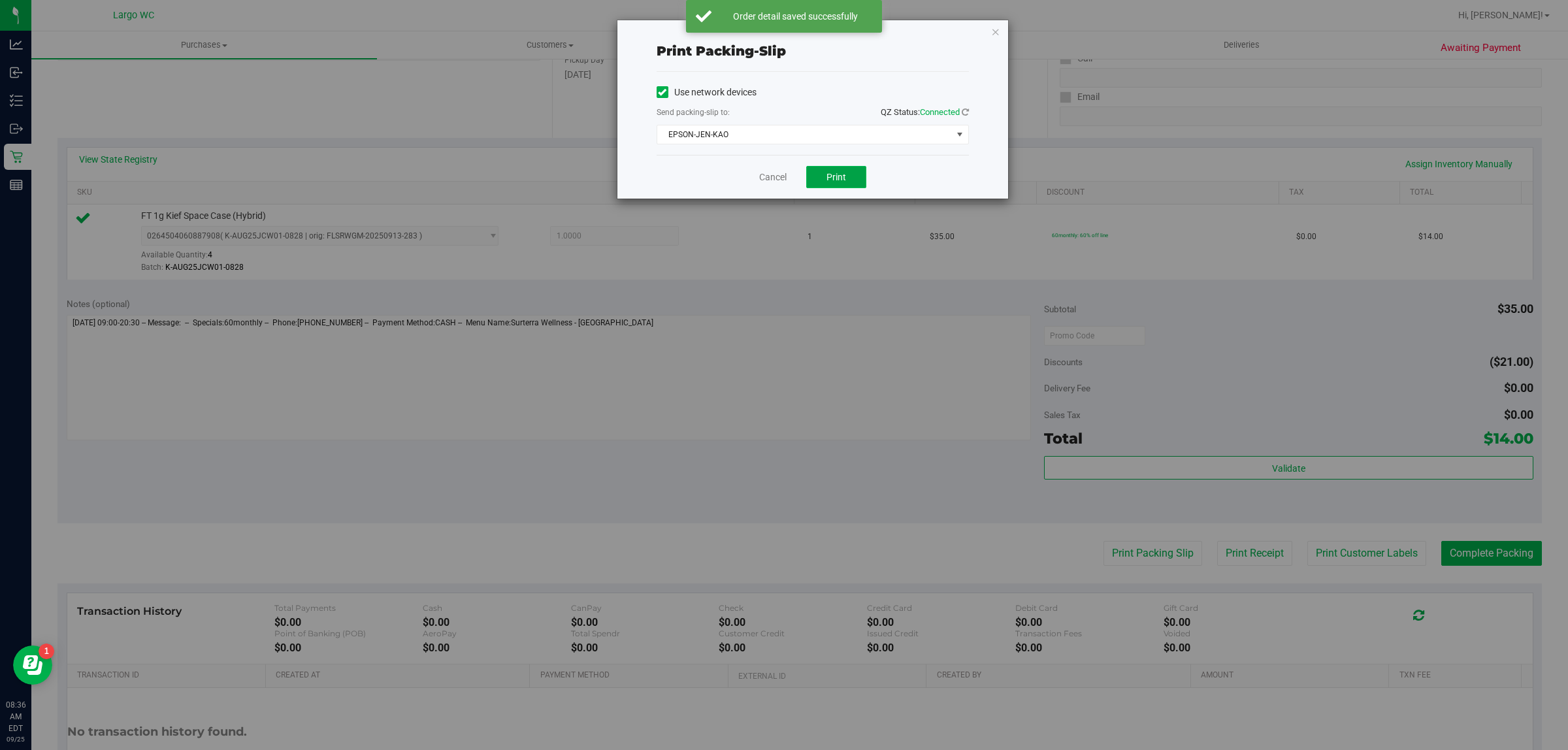
click at [843, 187] on button "Print" at bounding box center [836, 177] width 61 height 22
click at [1530, 704] on div "Print packing-slip Use network devices Send packing-slip to: QZ Status: Connect…" at bounding box center [789, 375] width 1578 height 750
click at [779, 177] on link "Cancel" at bounding box center [773, 177] width 28 height 14
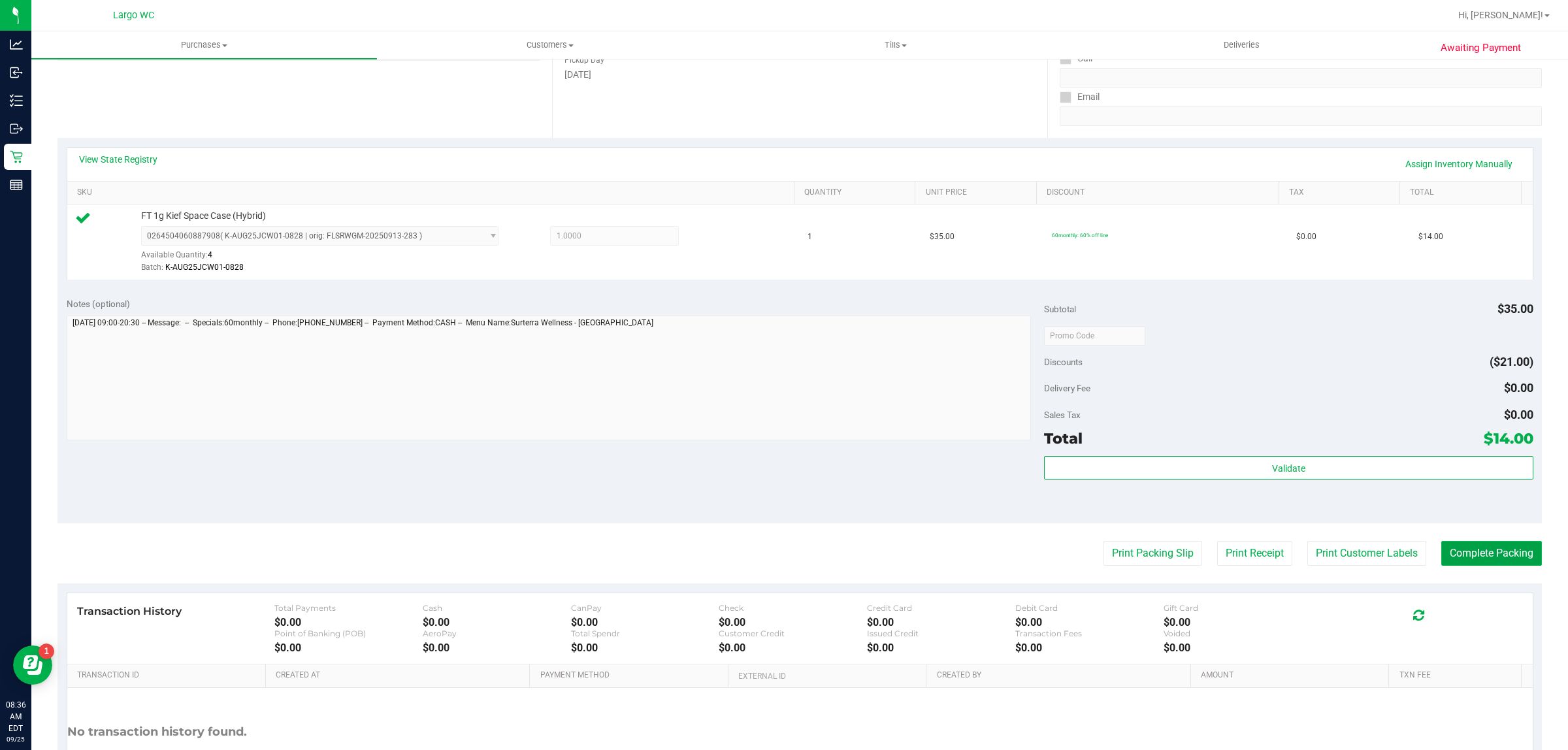
click at [1475, 550] on button "Complete Packing" at bounding box center [1492, 554] width 100 height 25
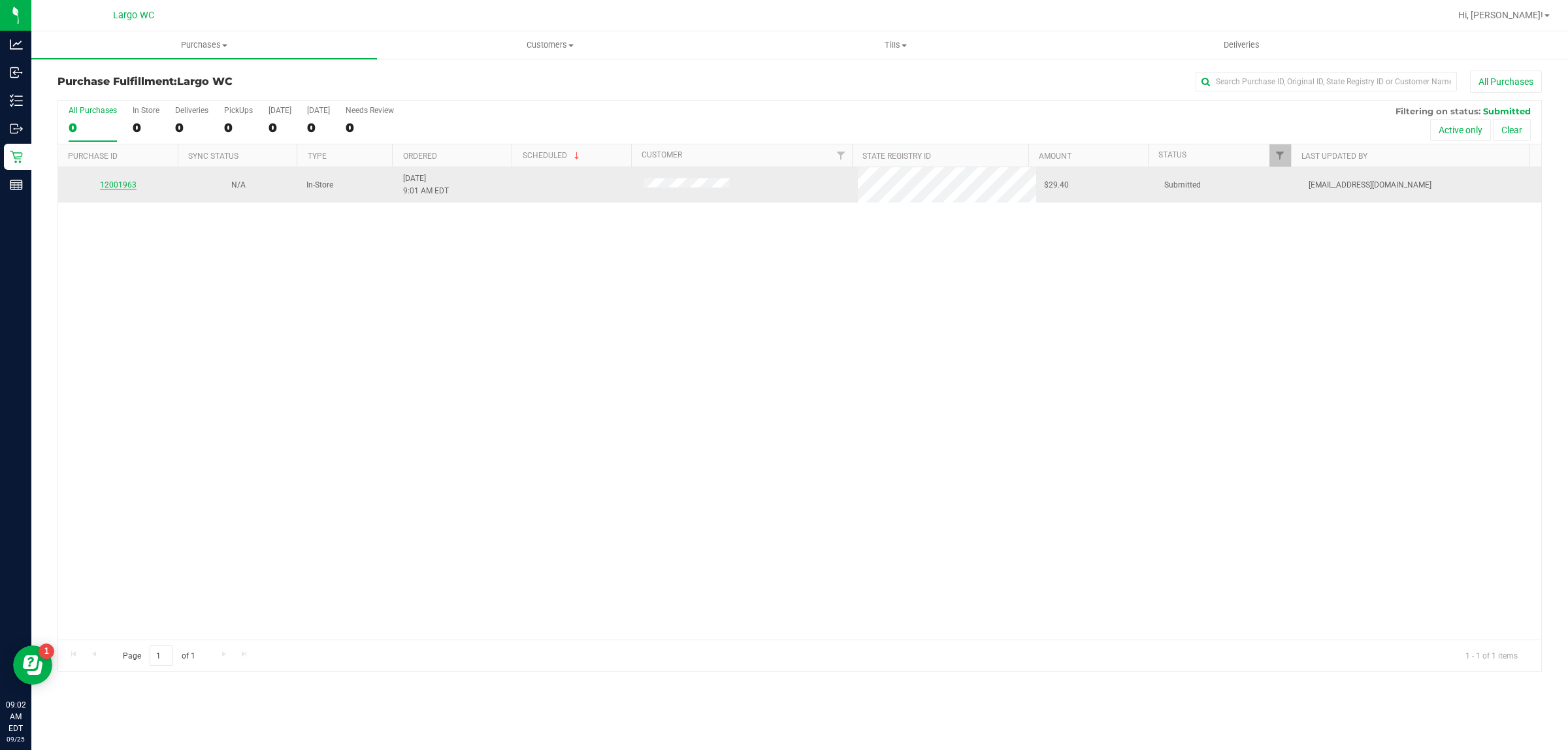
click at [125, 186] on link "12001963" at bounding box center [118, 185] width 36 height 10
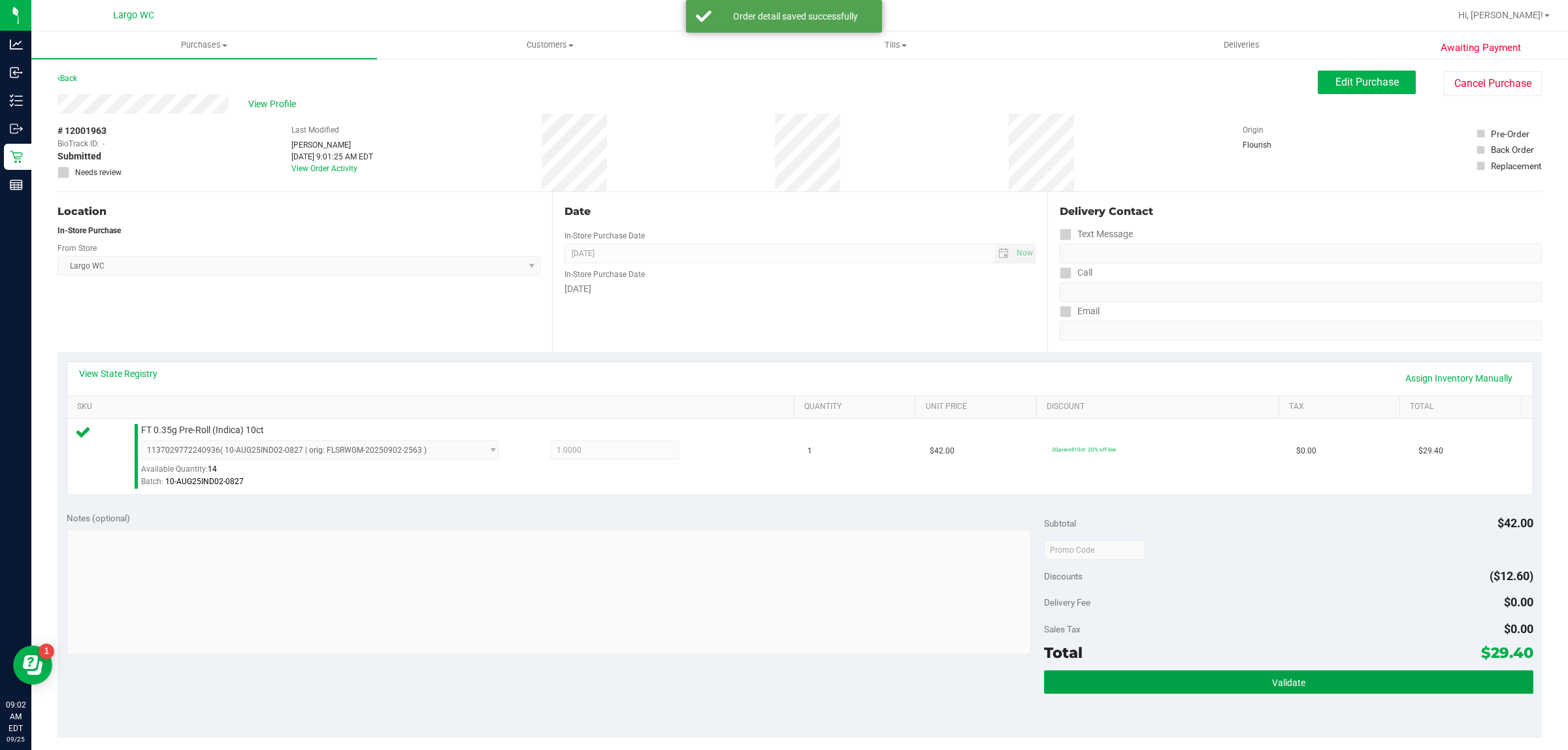
click at [1255, 683] on button "Validate" at bounding box center [1288, 682] width 489 height 23
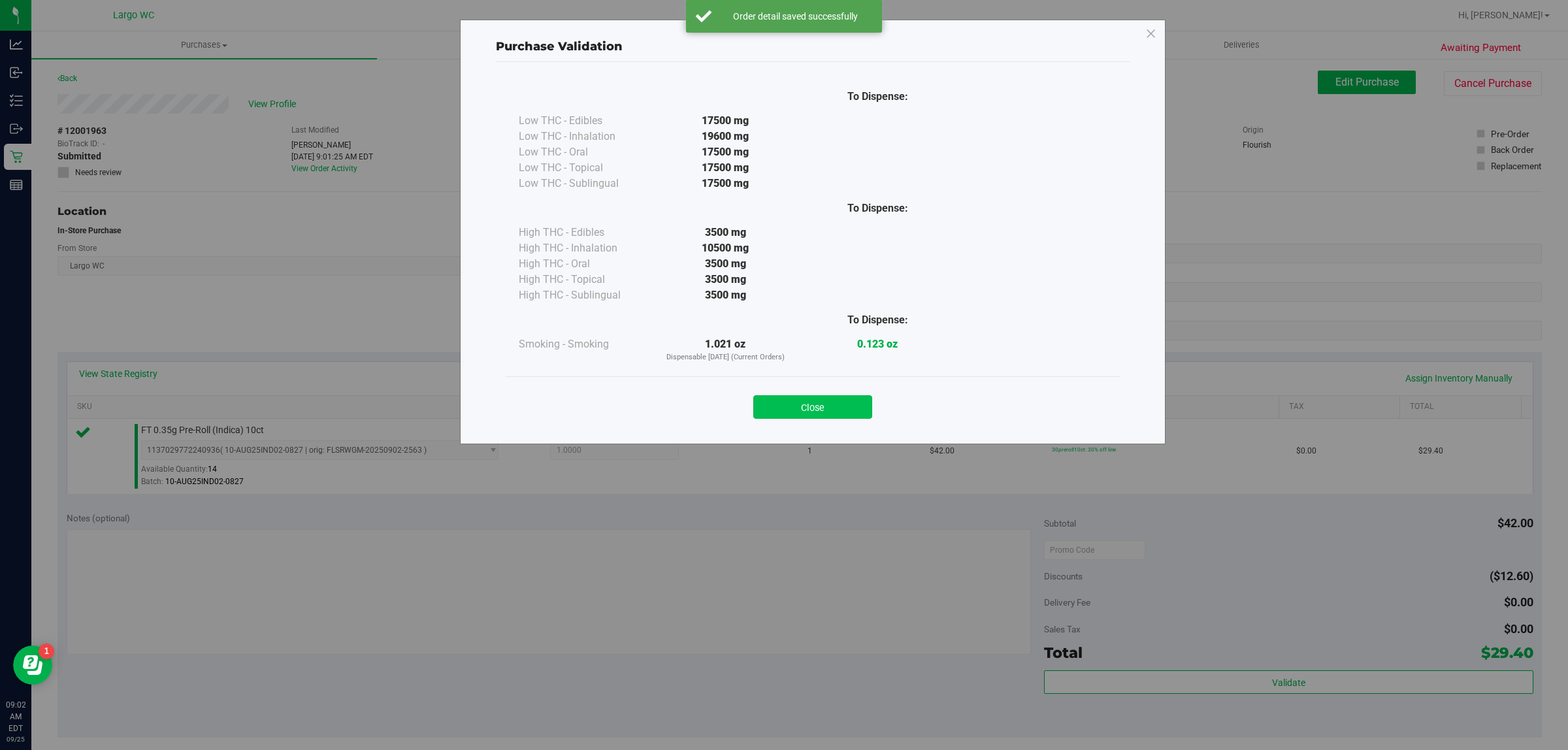
click at [816, 399] on button "Close" at bounding box center [813, 407] width 119 height 23
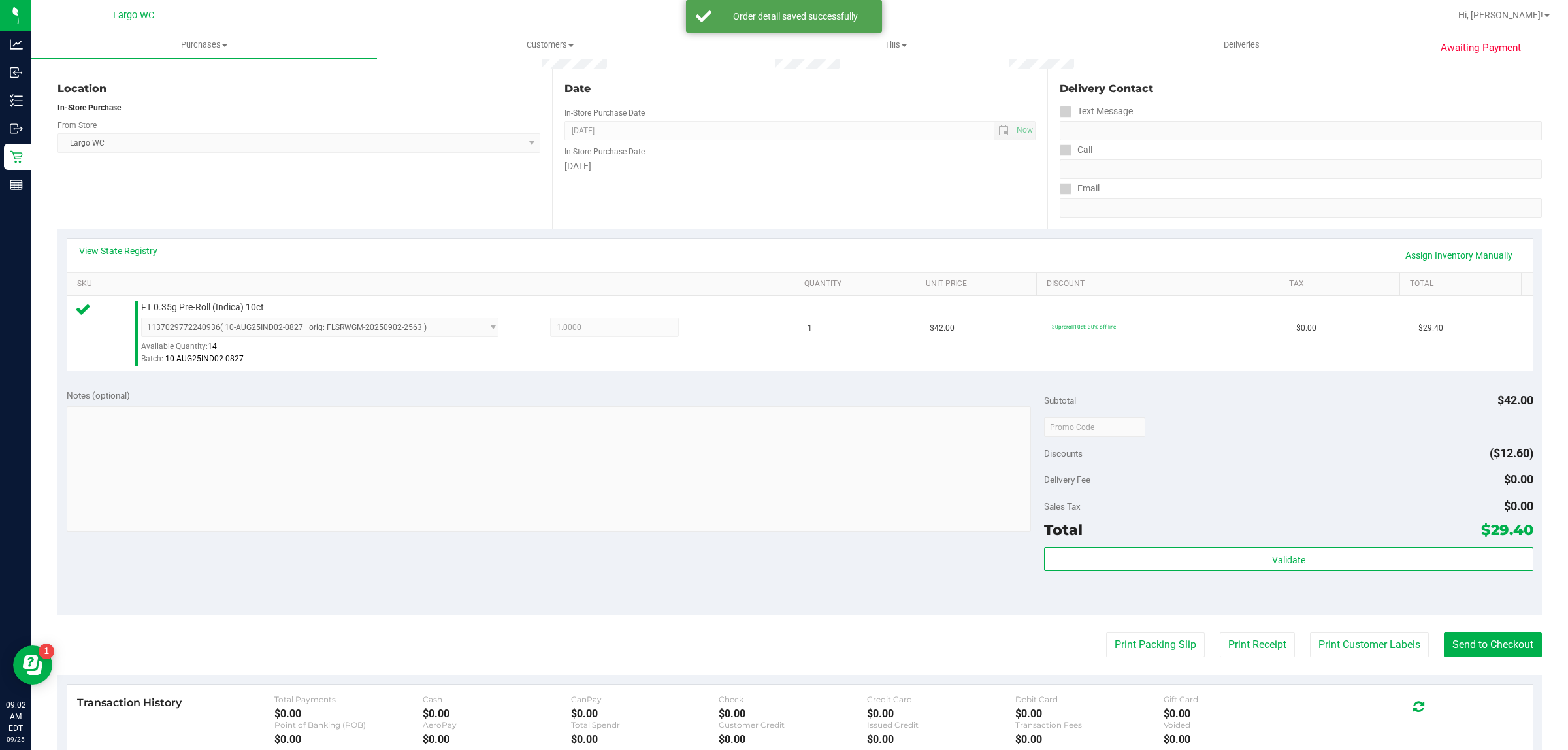
scroll to position [198, 0]
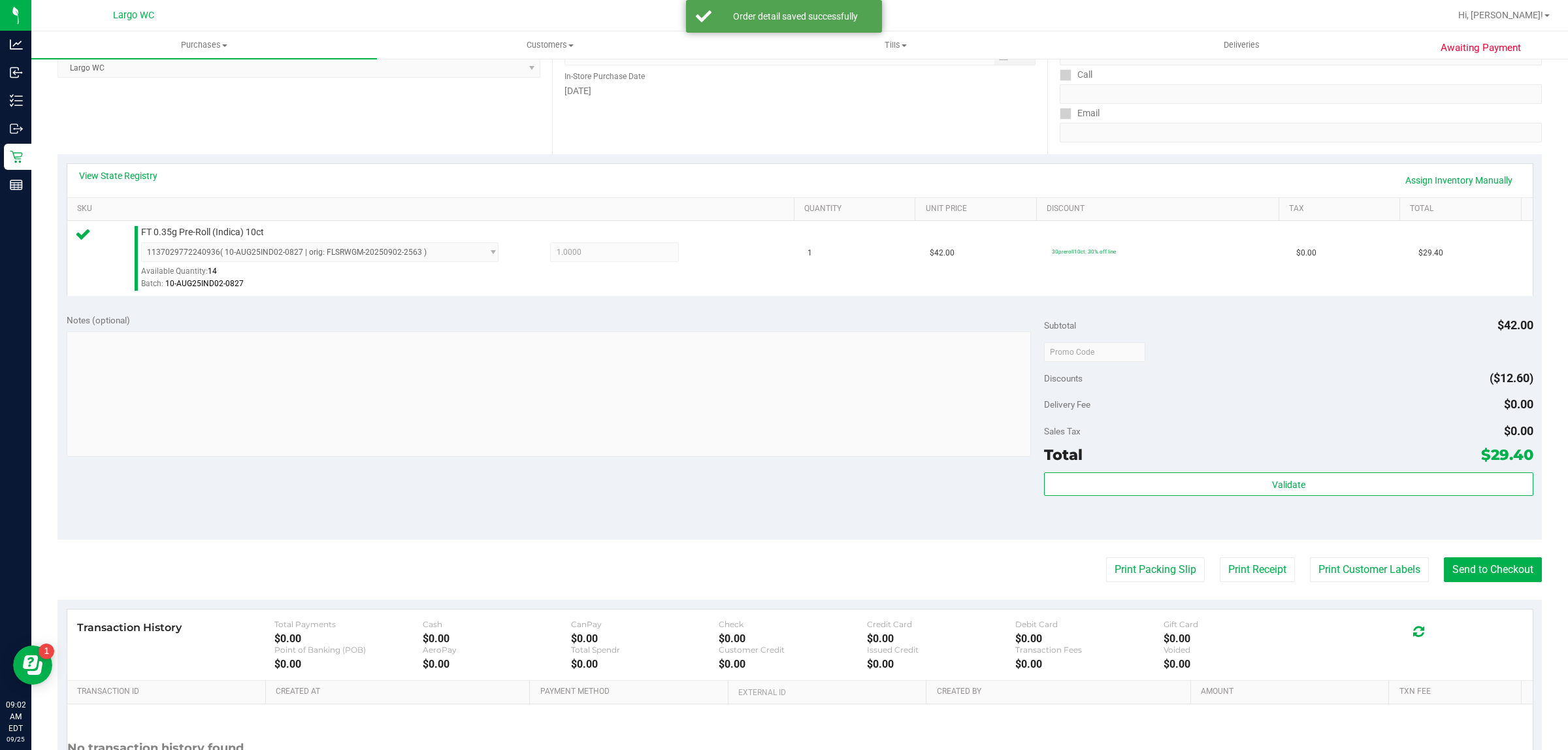
click at [1354, 612] on div "Transaction History Total Payments $0.00 Cash $0.00 CanPay $0.00 Check $0.00 Cr…" at bounding box center [800, 645] width 1466 height 71
click at [1318, 579] on button "Print Customer Labels" at bounding box center [1370, 569] width 119 height 25
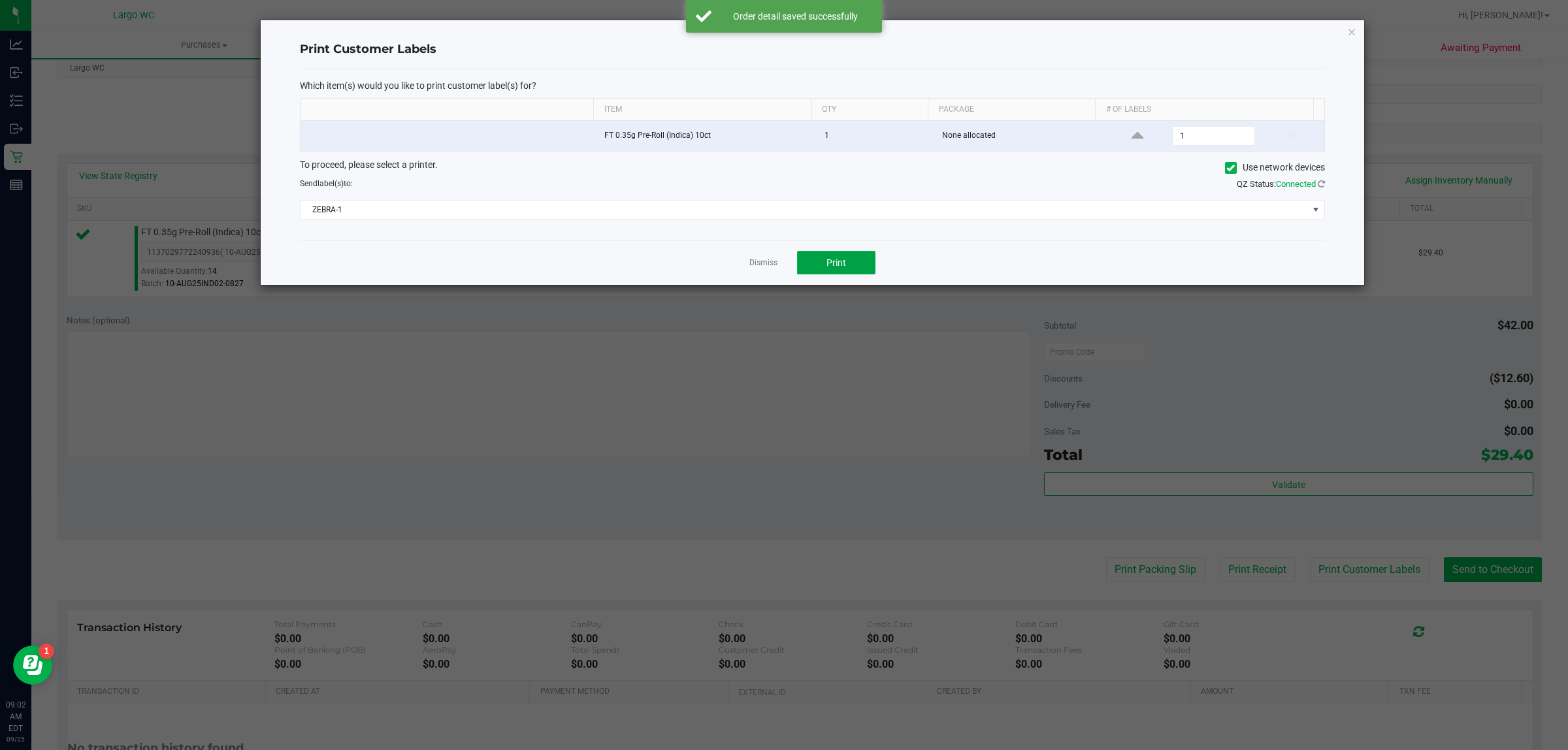
click at [851, 263] on button "Print" at bounding box center [836, 262] width 79 height 23
click at [1354, 34] on icon "button" at bounding box center [1352, 31] width 10 height 16
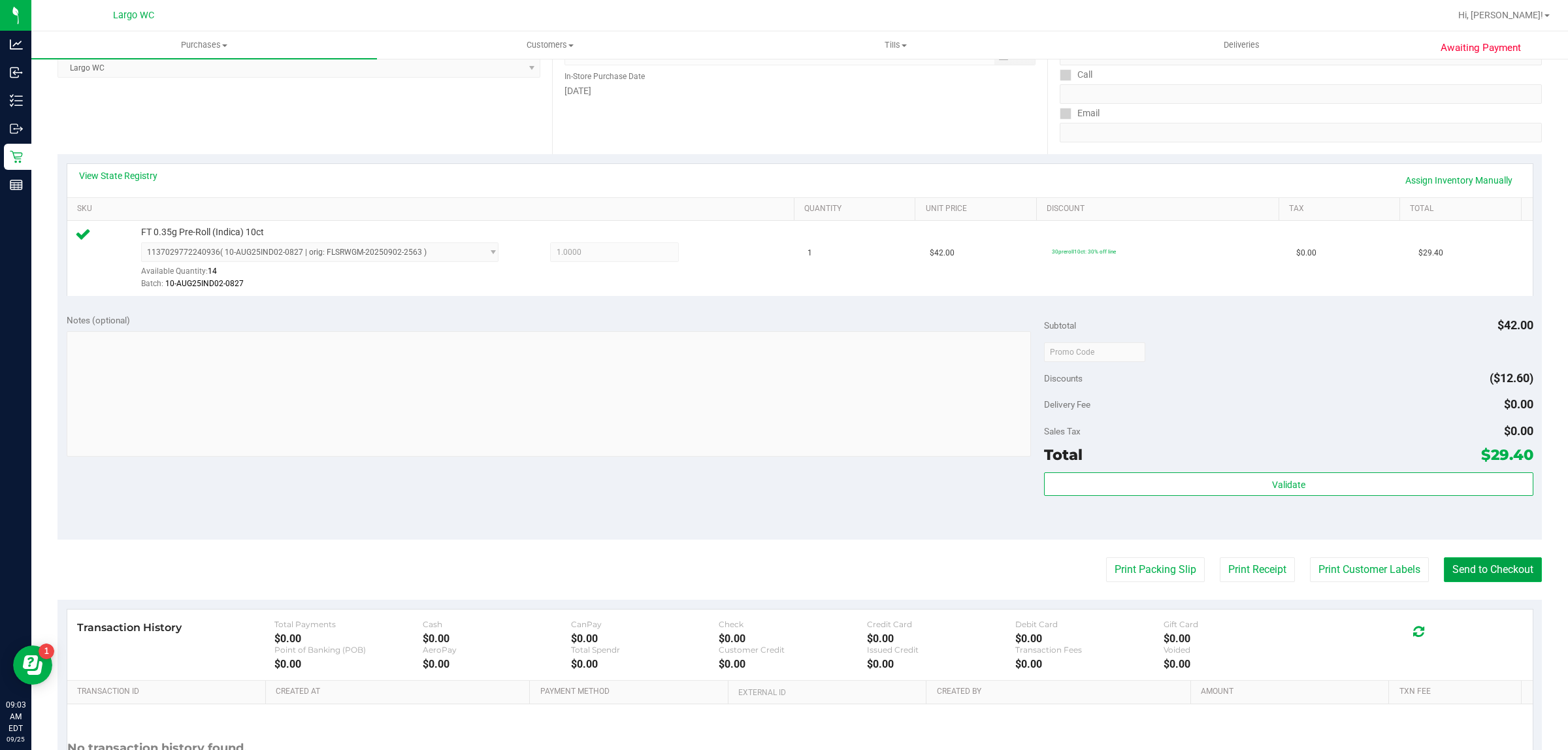
click at [1507, 576] on button "Send to Checkout" at bounding box center [1493, 569] width 98 height 25
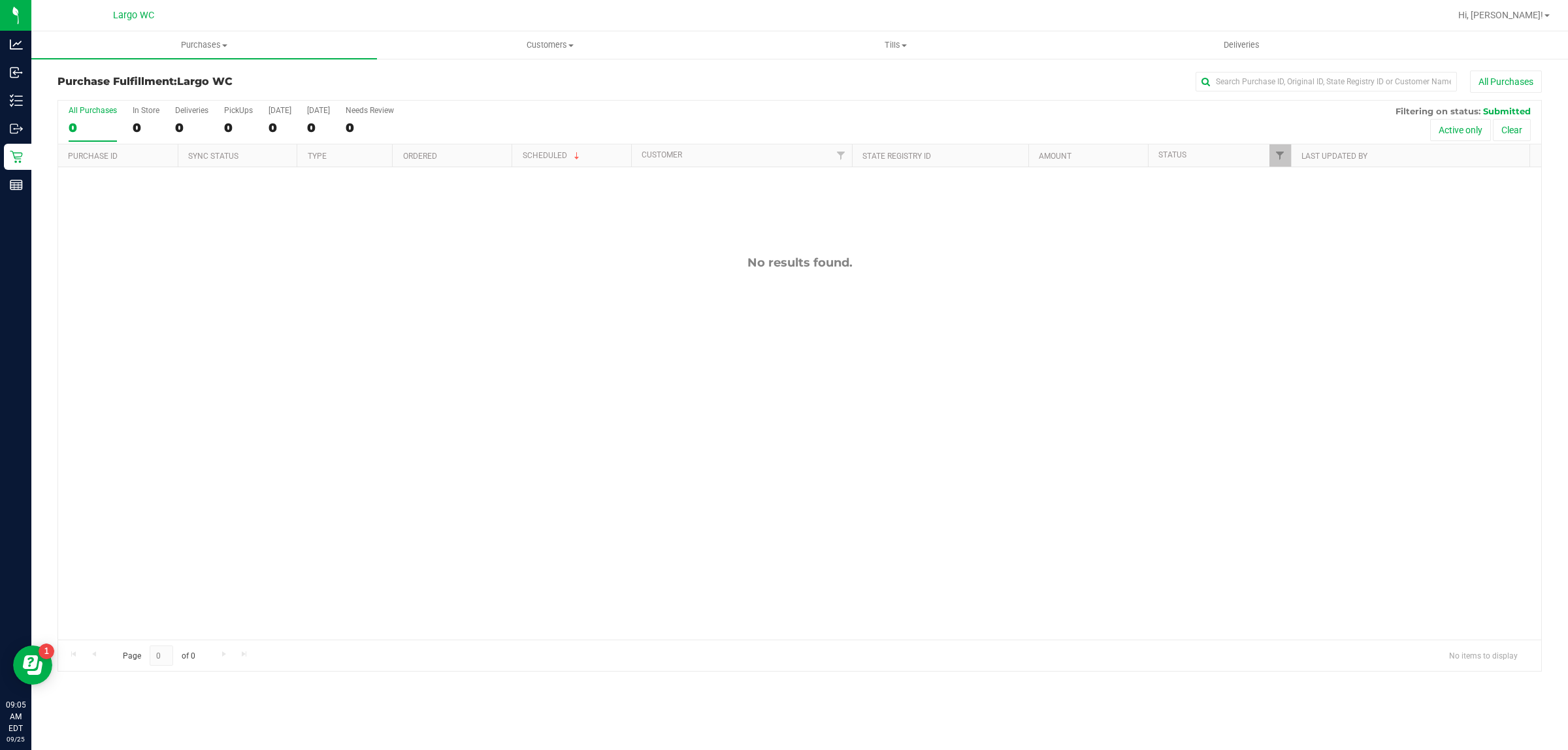
click at [141, 420] on div "No results found." at bounding box center [799, 447] width 1483 height 561
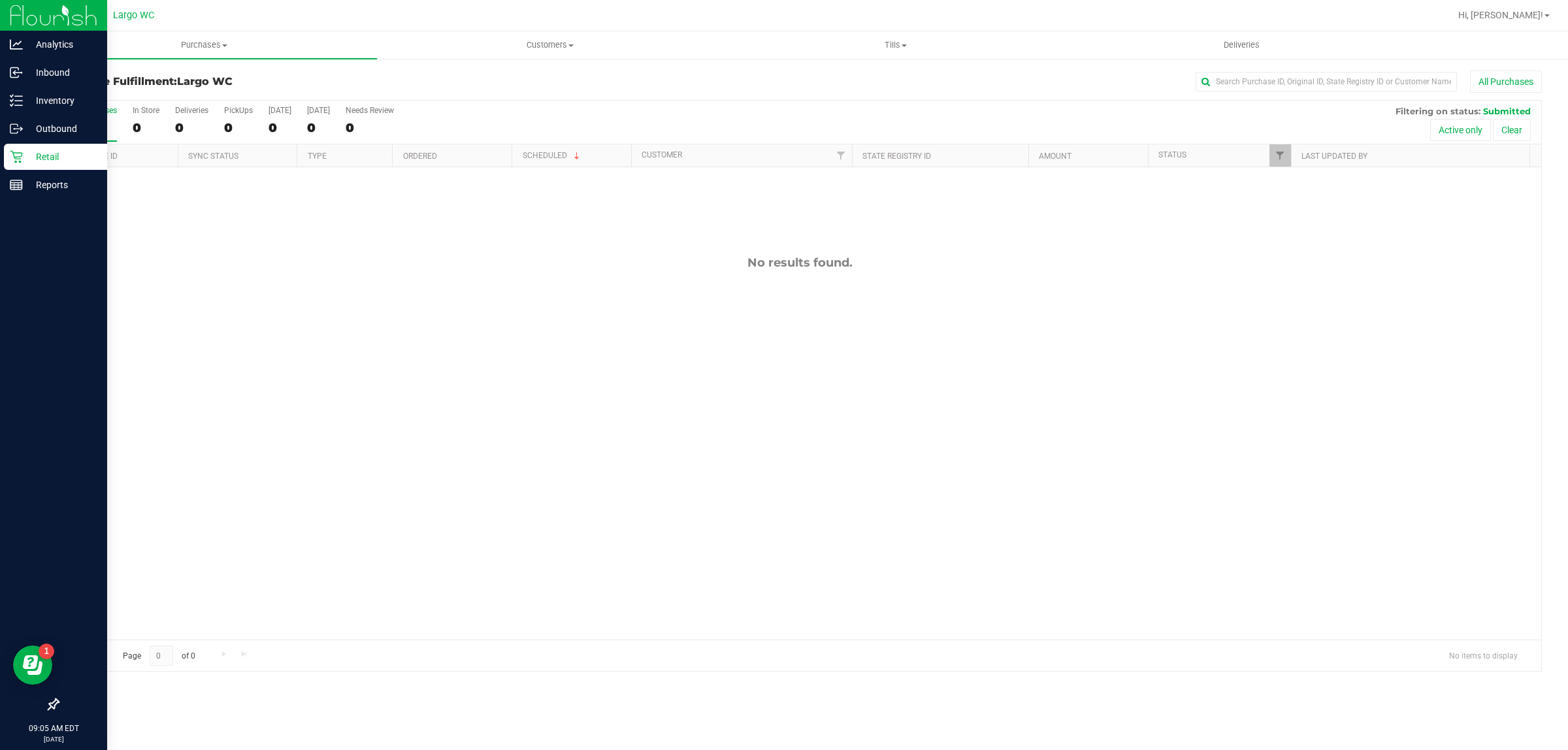
click at [17, 152] on icon at bounding box center [16, 157] width 12 height 12
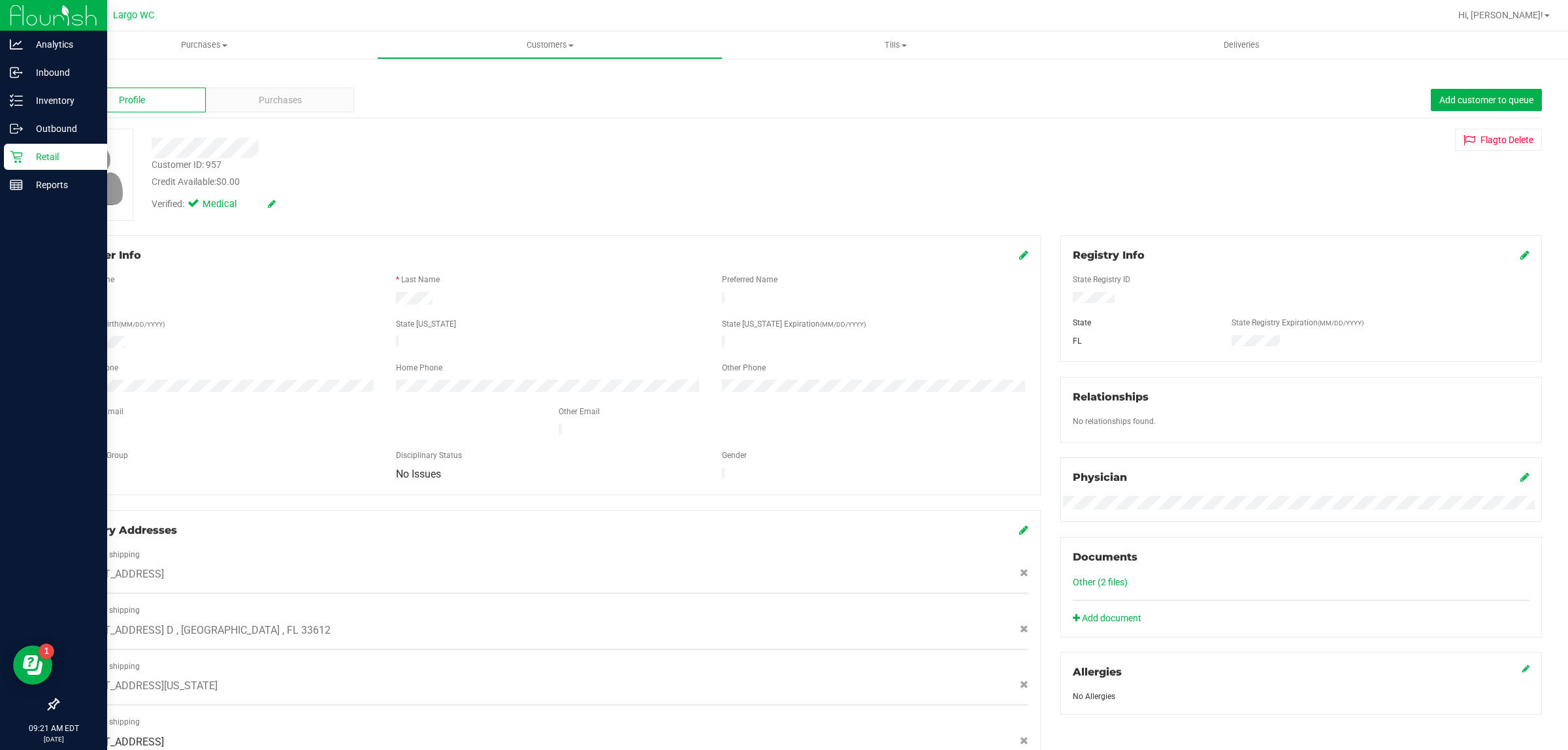
click at [16, 157] on icon at bounding box center [16, 157] width 12 height 12
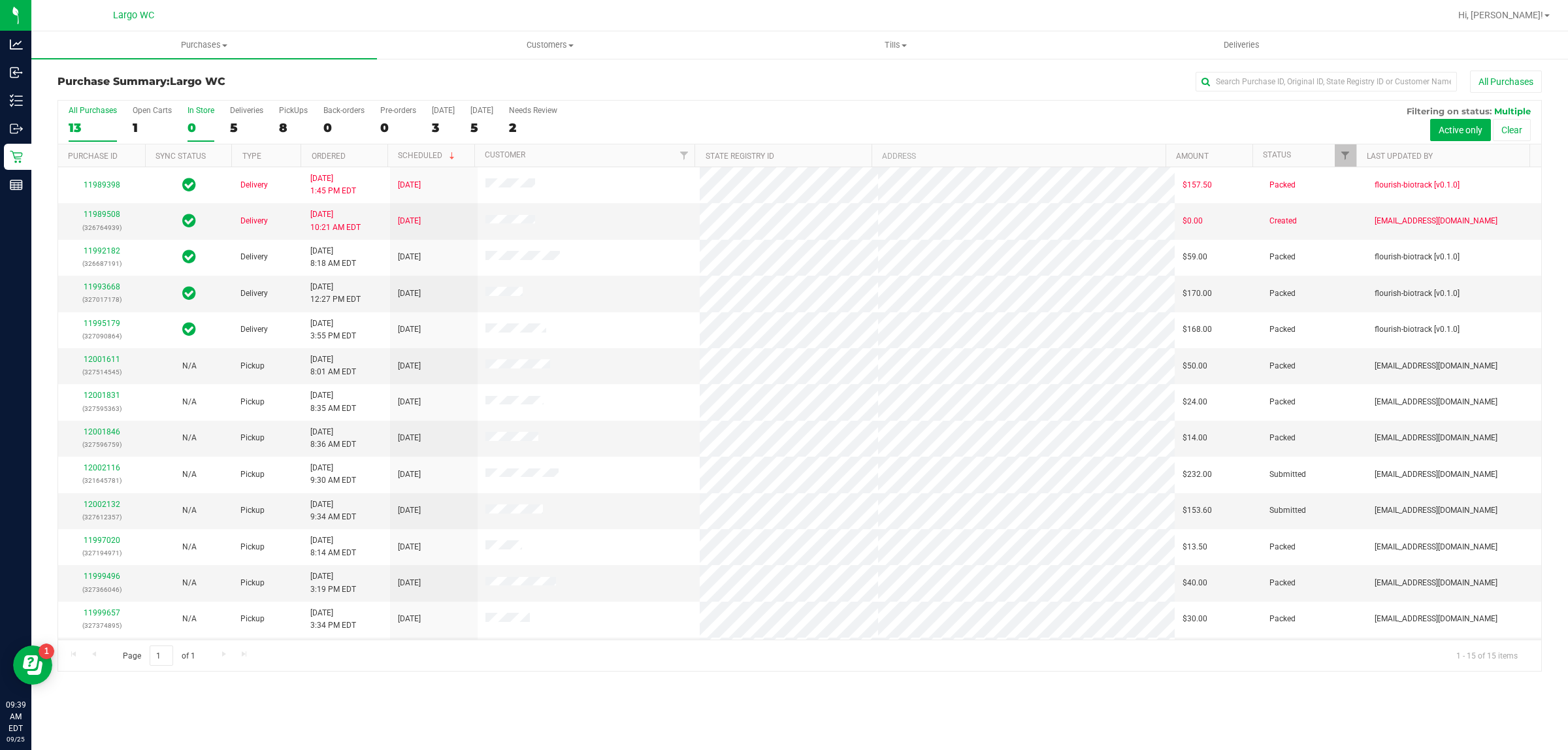
click at [199, 121] on div "0" at bounding box center [201, 127] width 27 height 15
click at [0, 0] on input "In Store 0" at bounding box center [0, 0] width 0 height 0
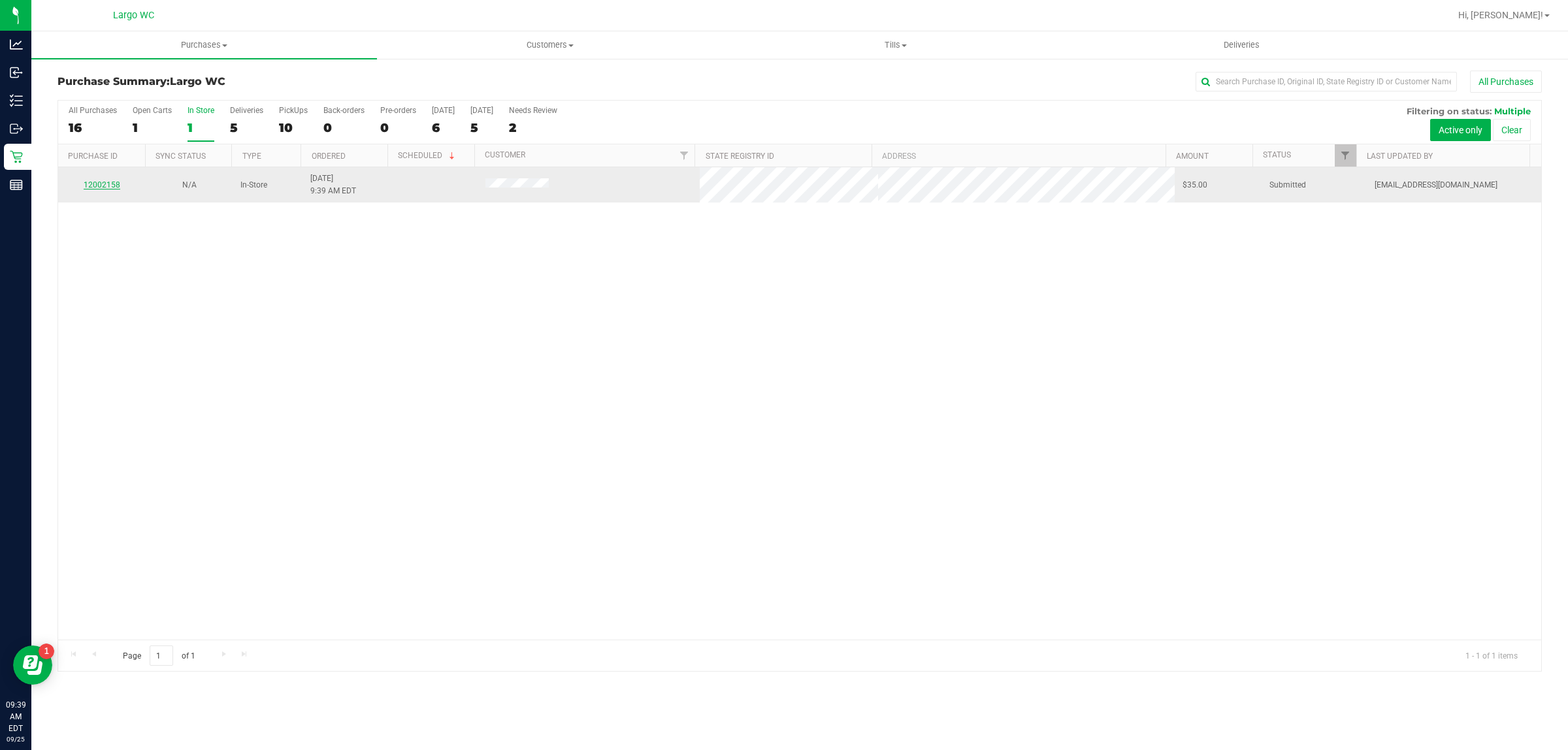
click at [106, 186] on link "12002158" at bounding box center [102, 185] width 36 height 10
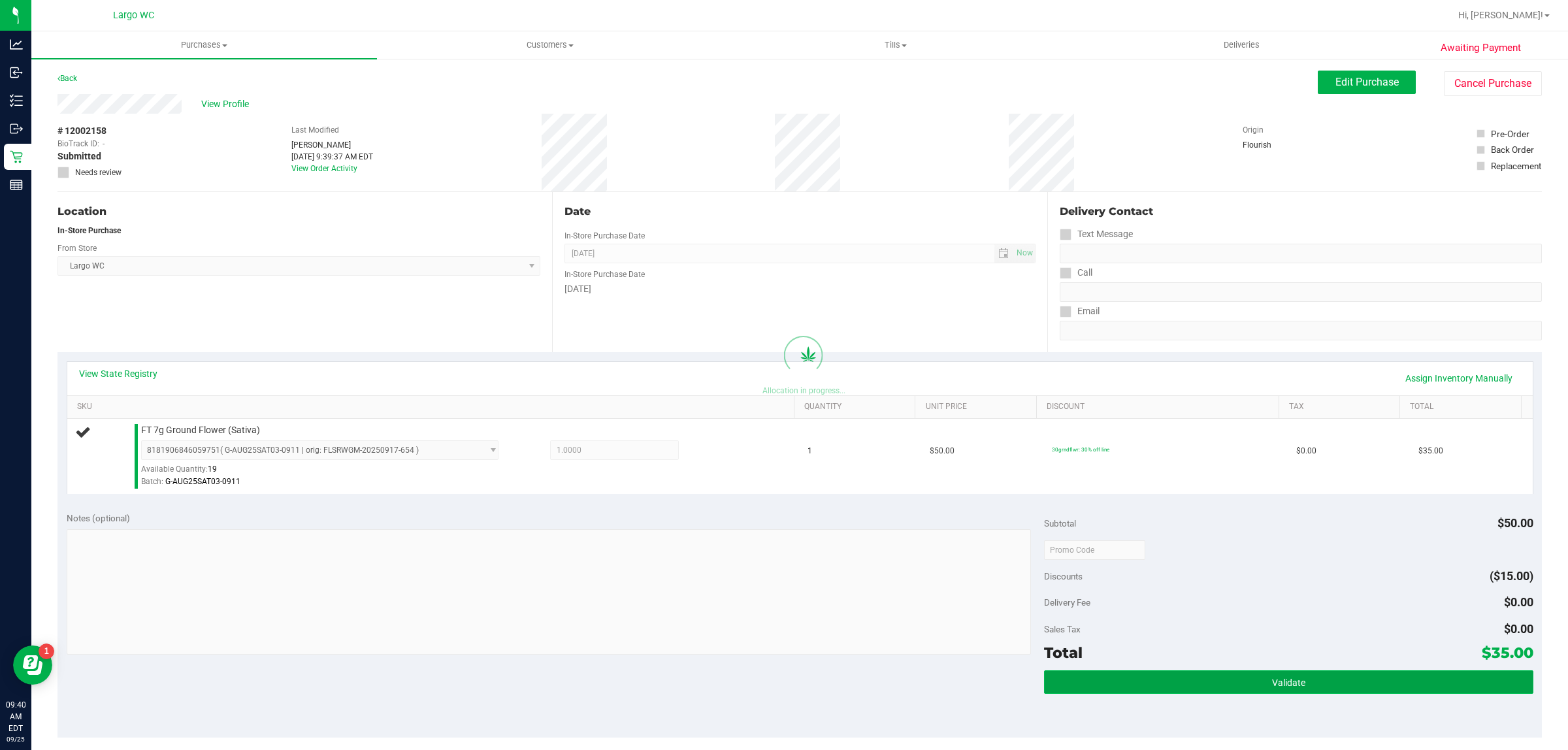
click at [1226, 675] on button "Validate" at bounding box center [1288, 682] width 489 height 23
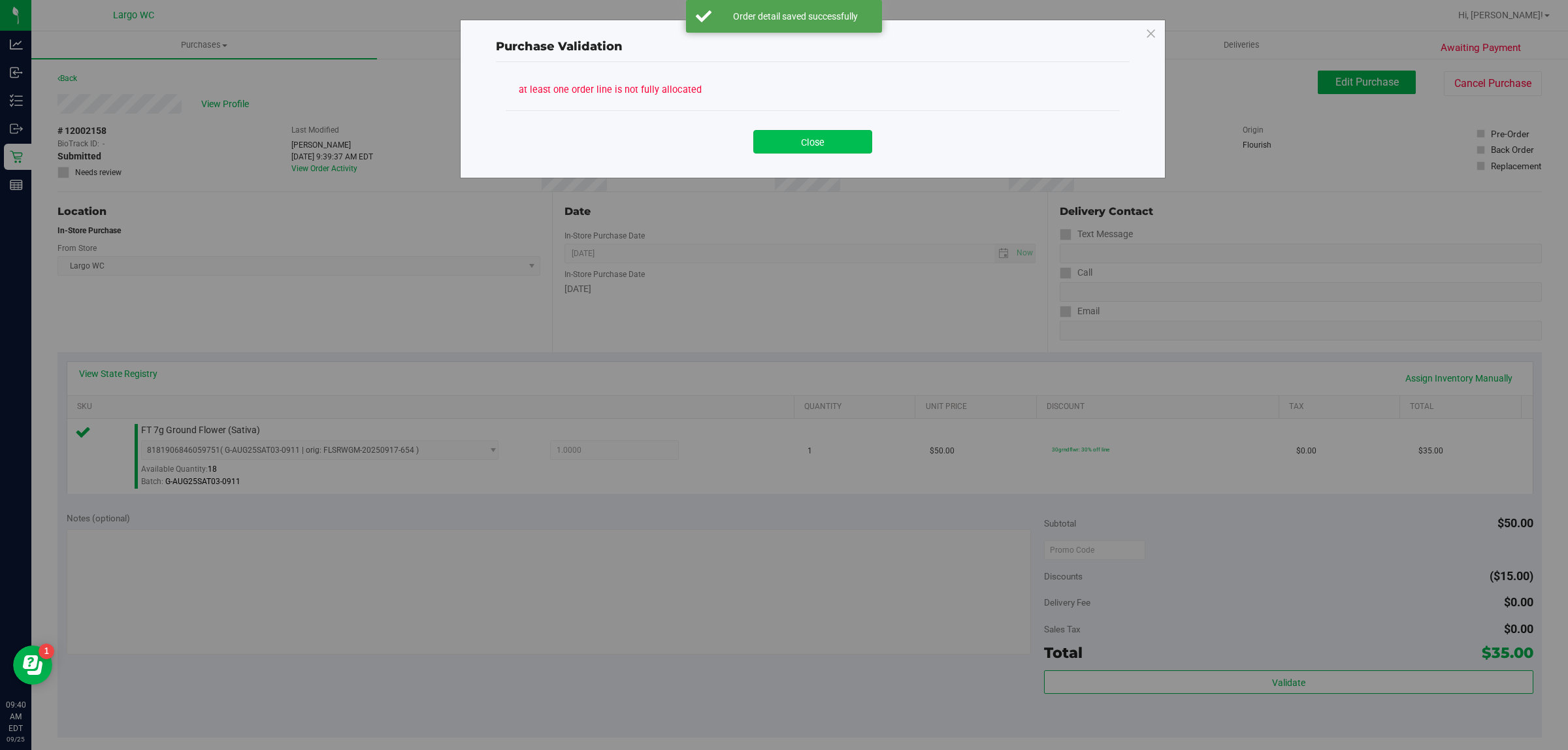
click at [806, 139] on button "Close" at bounding box center [813, 141] width 119 height 23
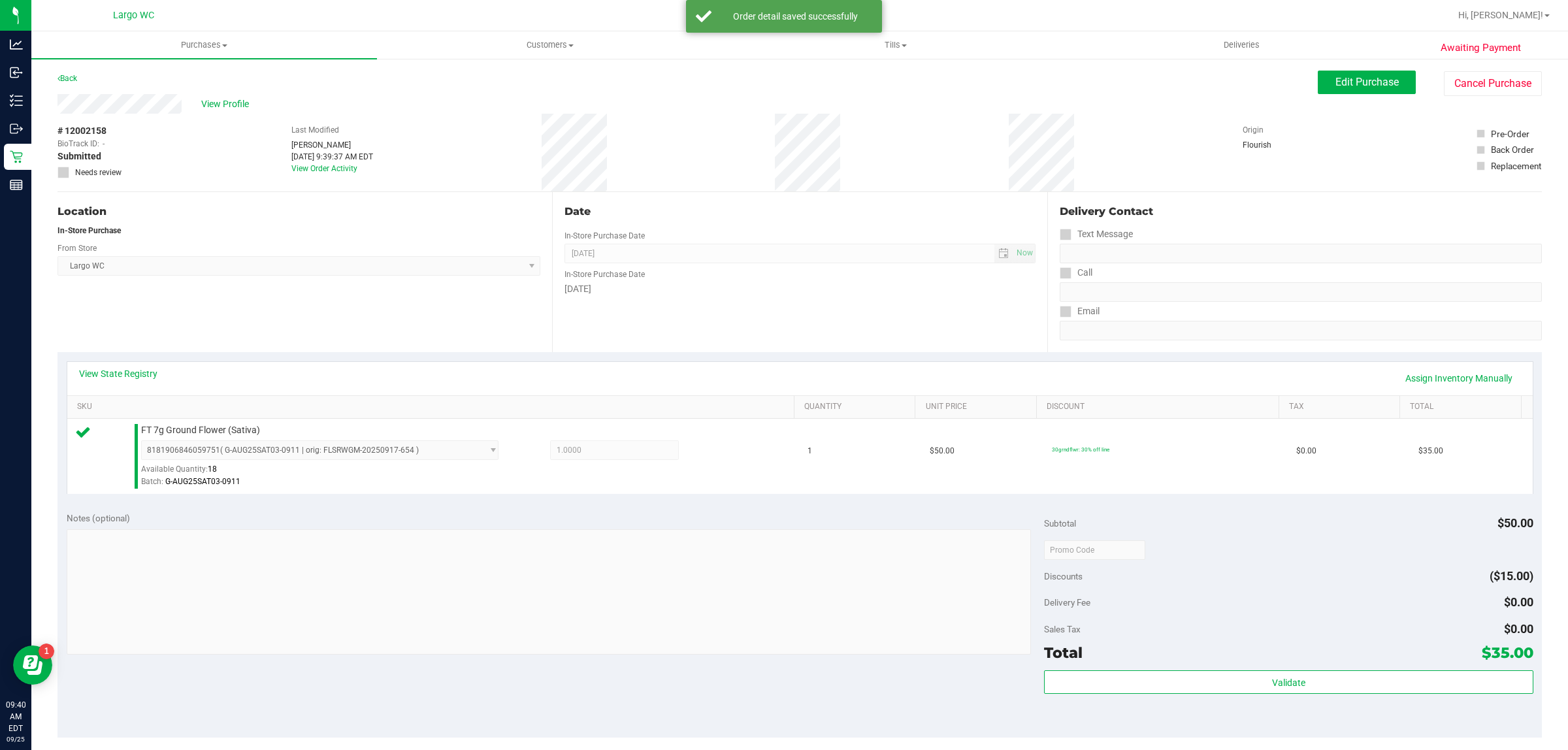
click at [1203, 717] on div "Validate" at bounding box center [1288, 700] width 489 height 59
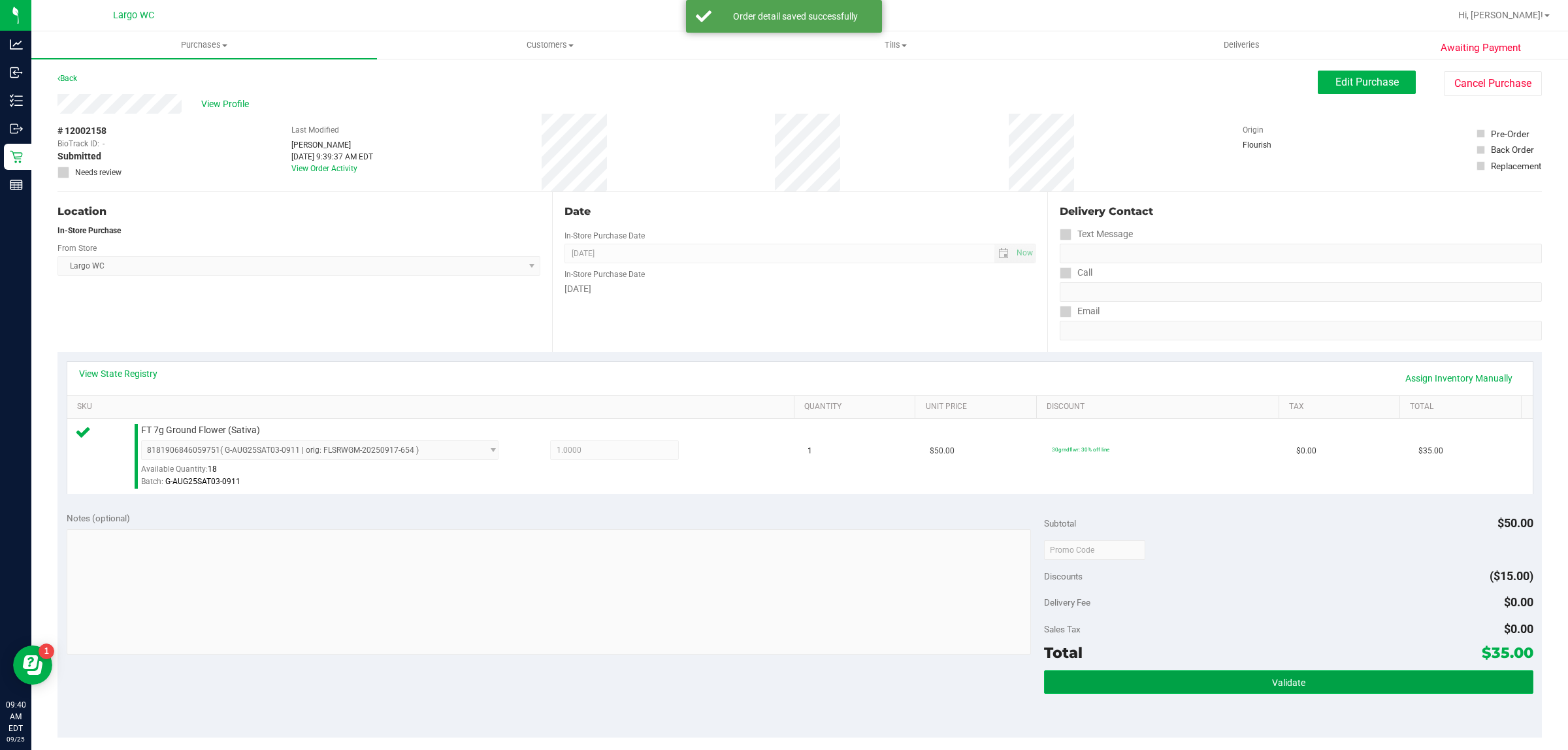
click at [1201, 671] on button "Validate" at bounding box center [1288, 682] width 489 height 23
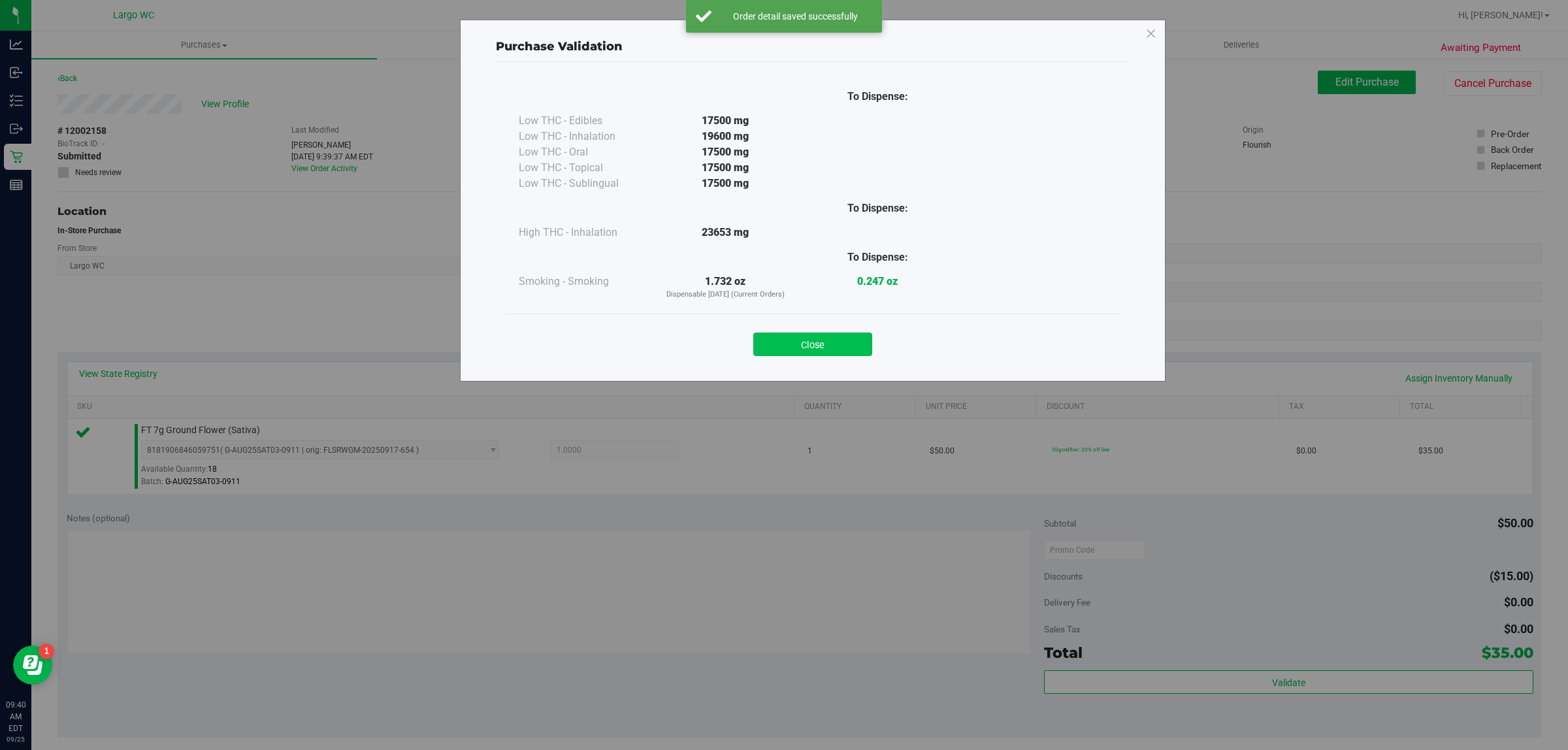
click at [805, 347] on button "Close" at bounding box center [813, 344] width 119 height 23
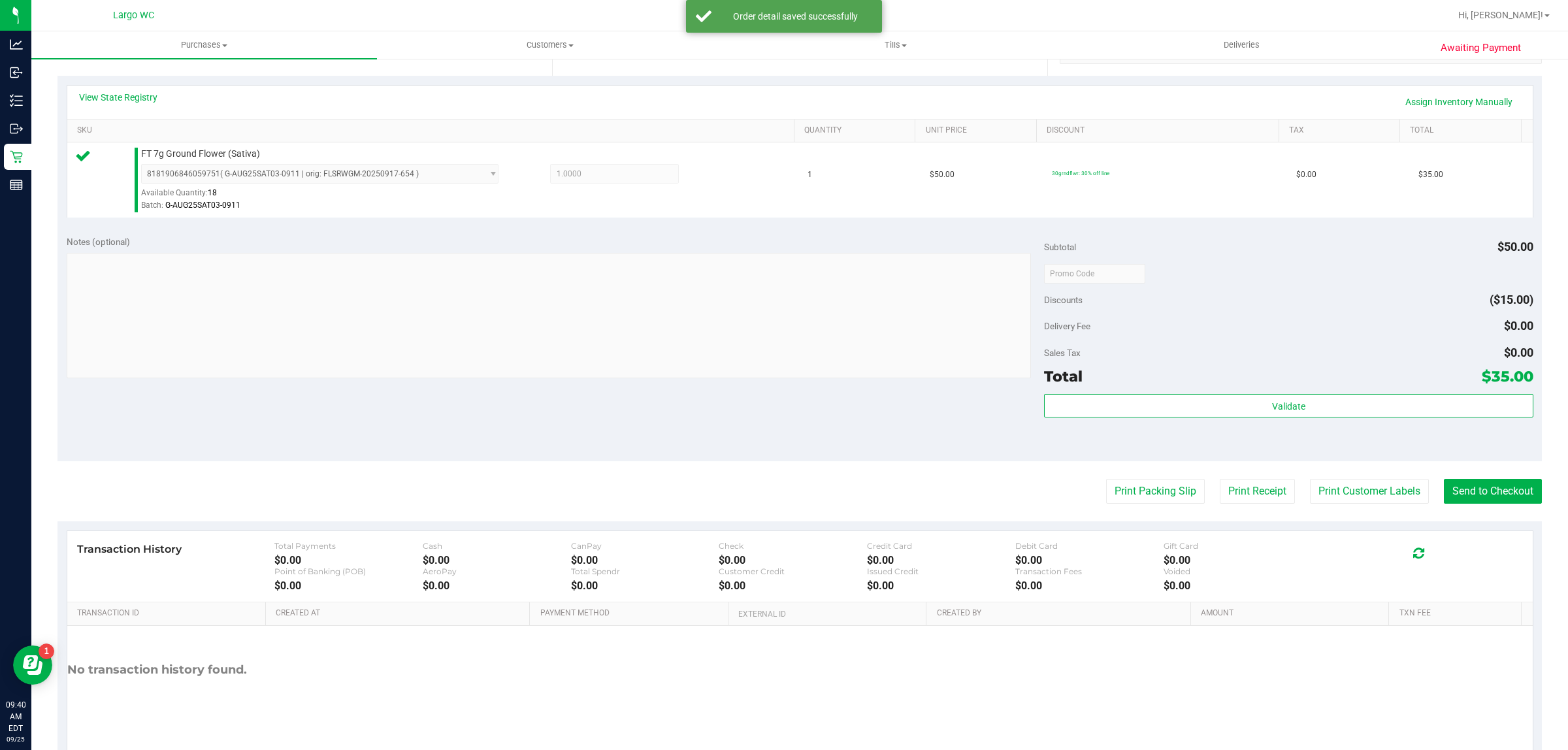
scroll to position [282, 0]
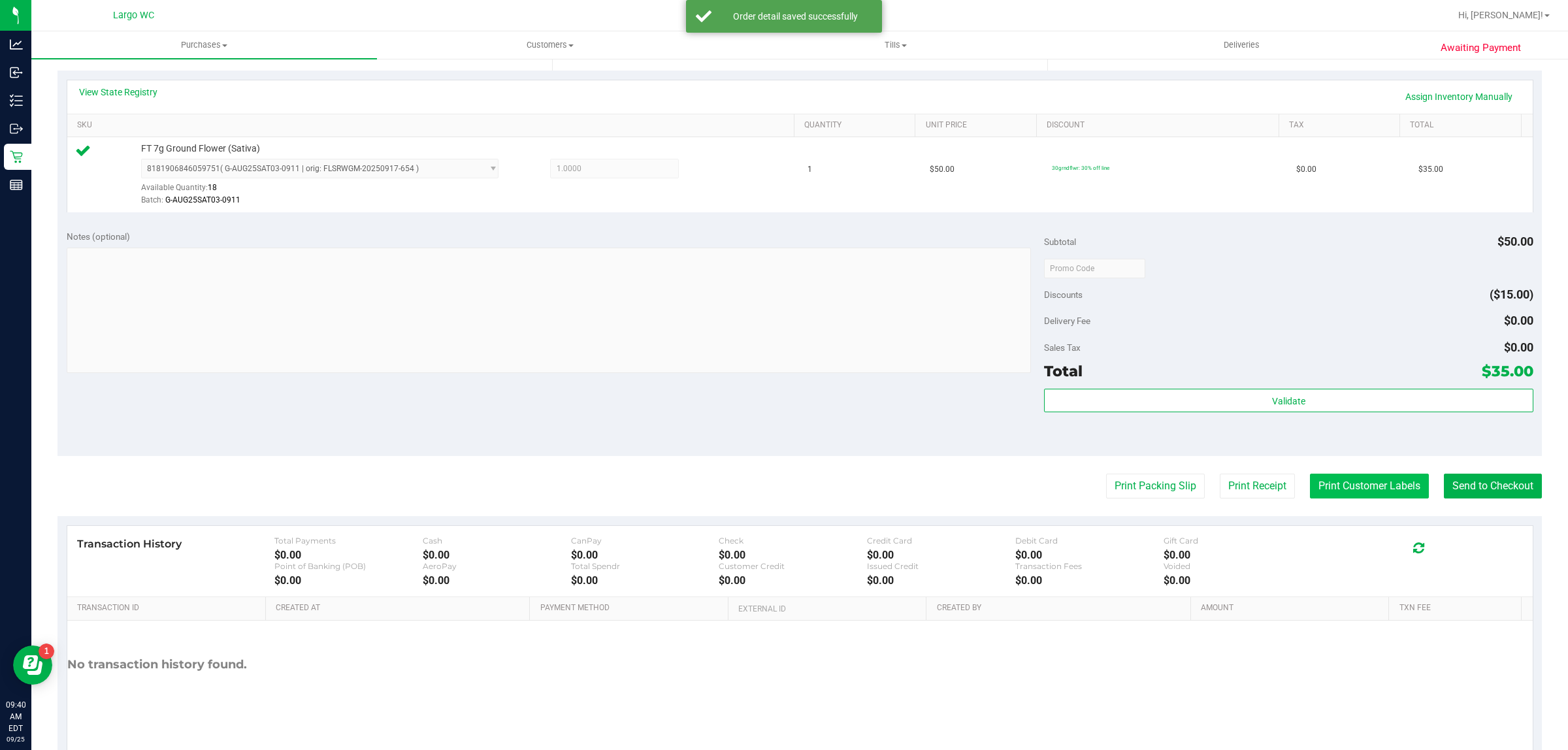
click at [1335, 497] on button "Print Customer Labels" at bounding box center [1370, 486] width 119 height 25
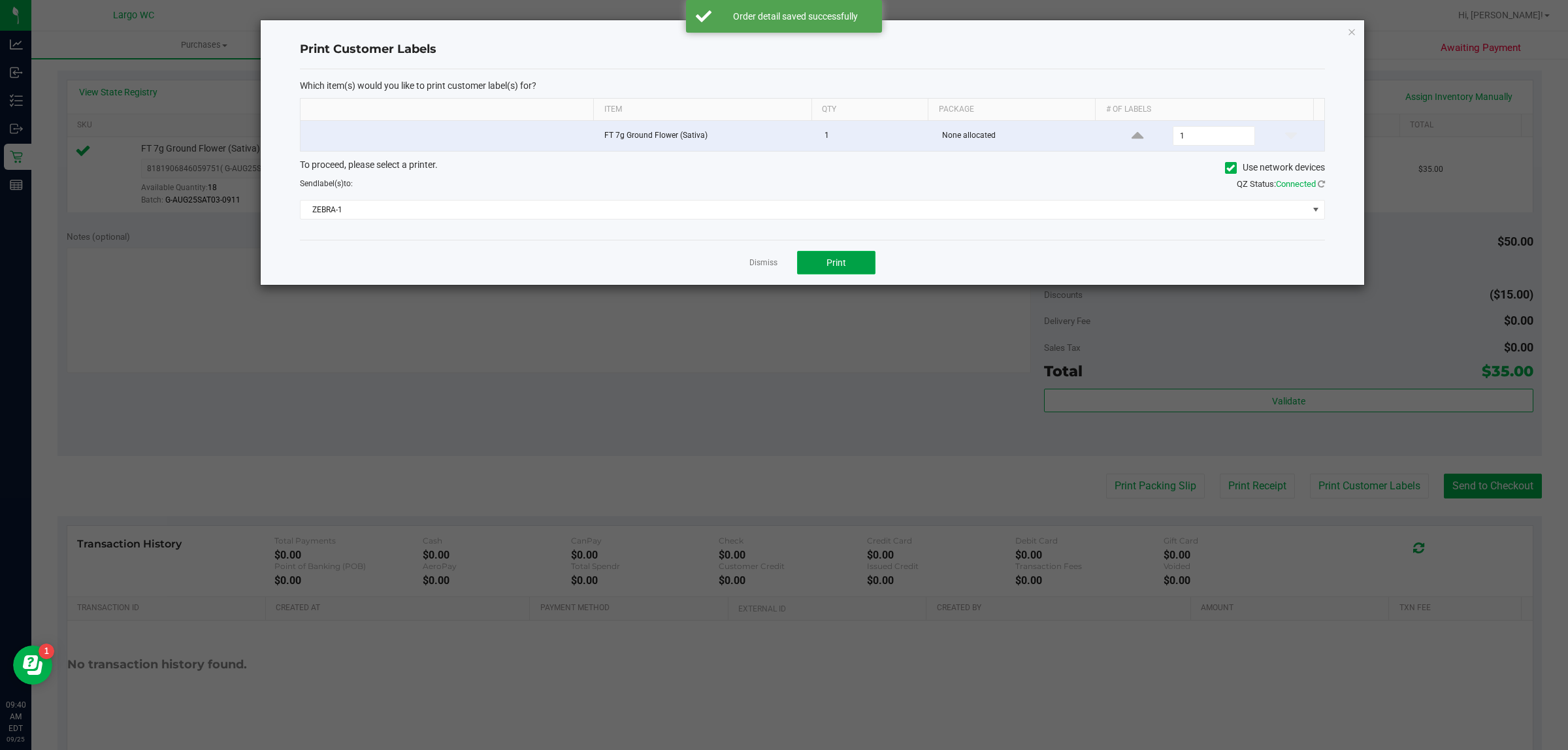
click at [851, 269] on button "Print" at bounding box center [836, 262] width 79 height 23
click at [761, 266] on link "Dismiss" at bounding box center [764, 263] width 28 height 11
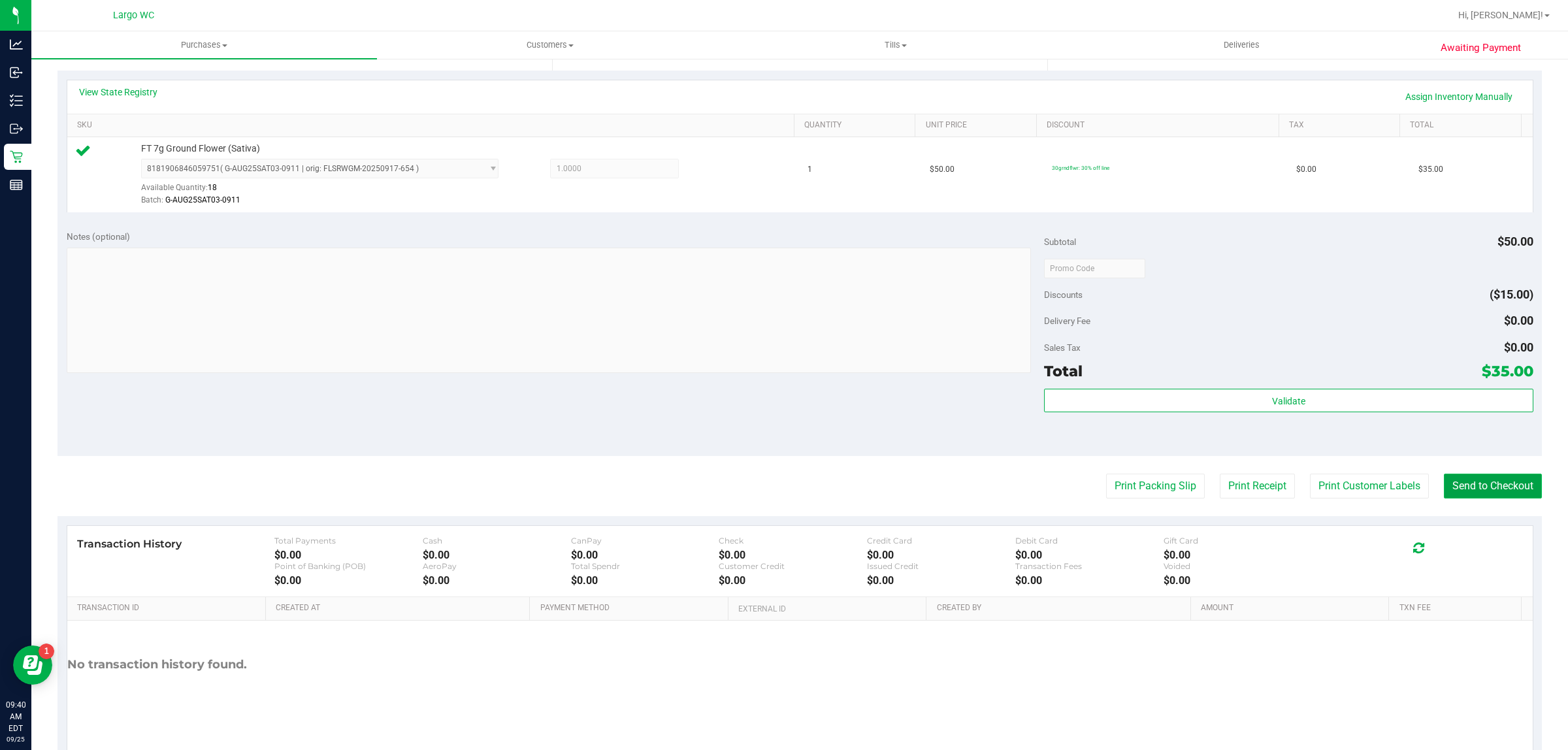
click at [1503, 495] on button "Send to Checkout" at bounding box center [1493, 486] width 98 height 25
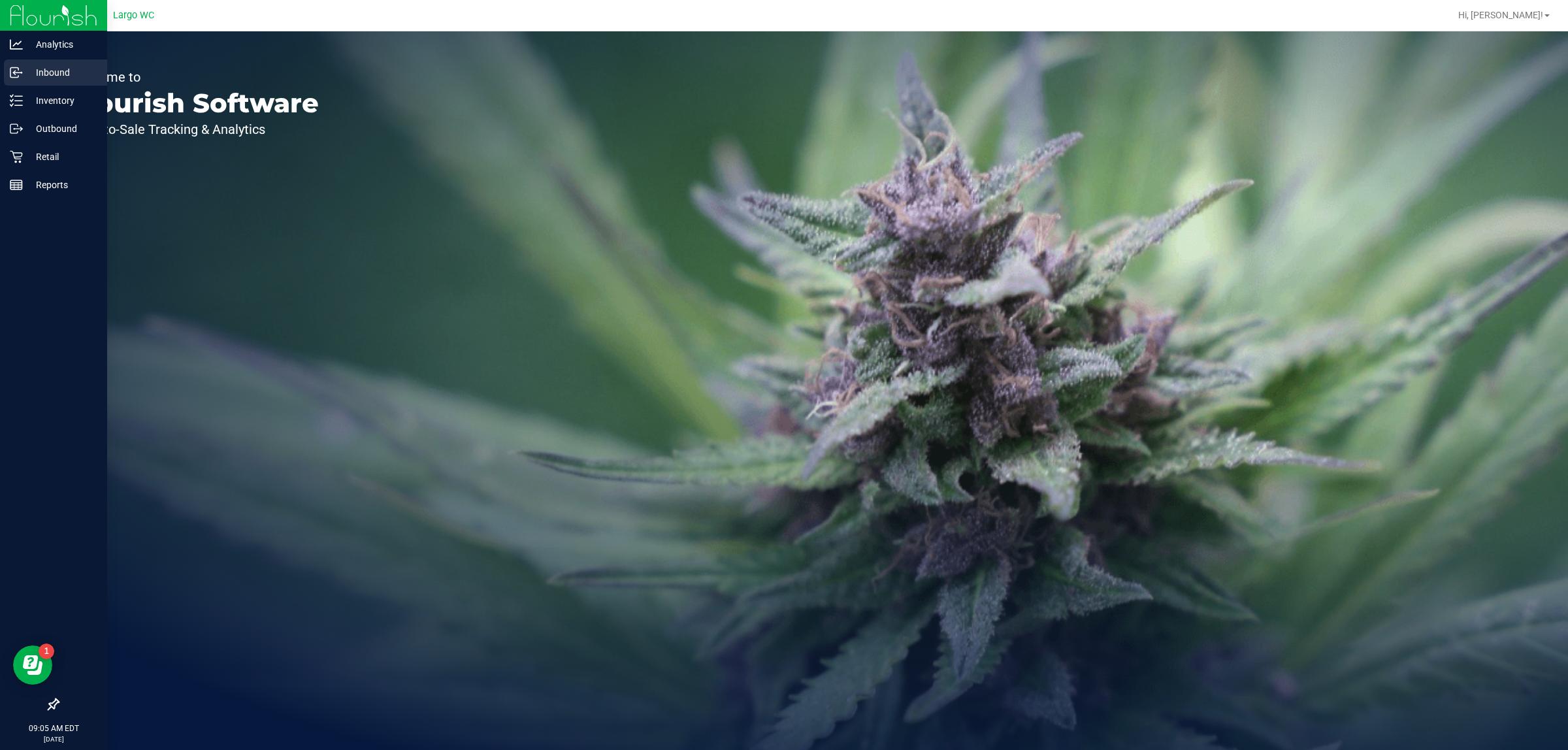
click at [25, 71] on p "Inbound" at bounding box center [61, 73] width 79 height 16
